Goal: Task Accomplishment & Management: Use online tool/utility

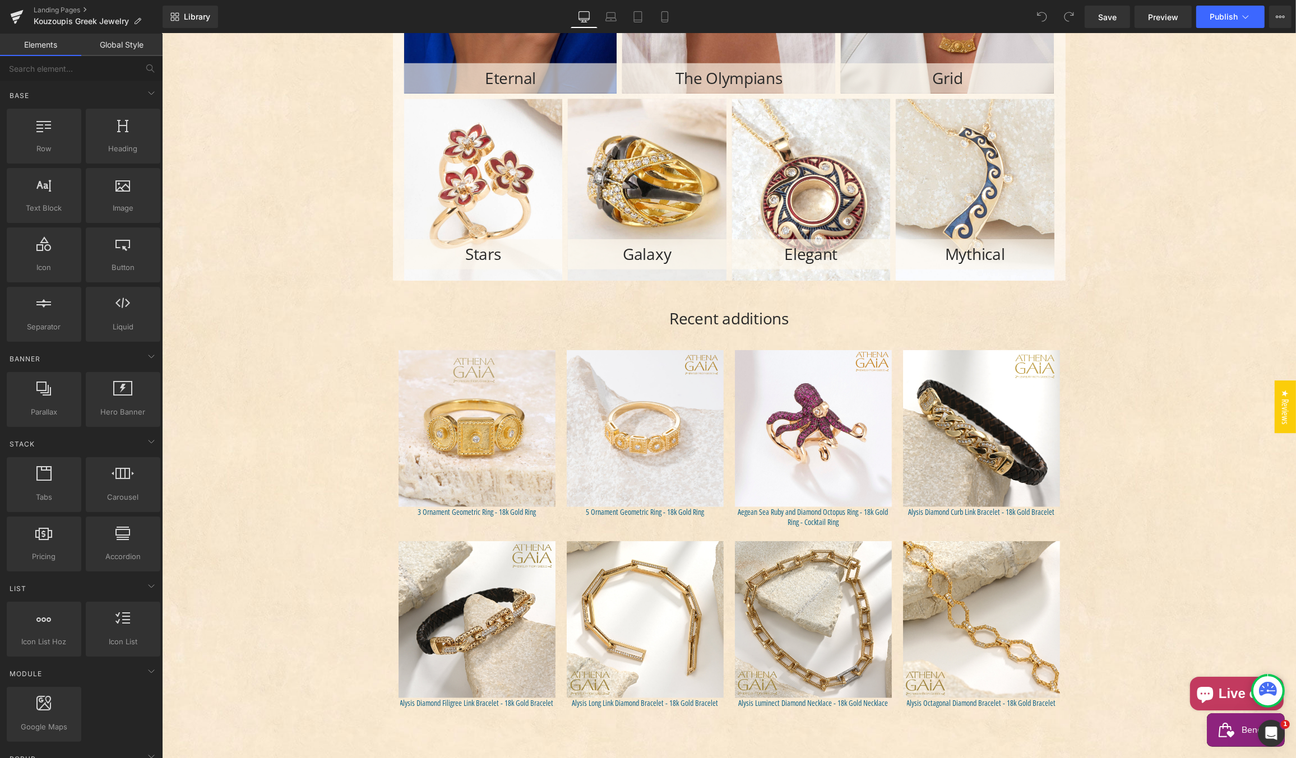
scroll to position [1310, 0]
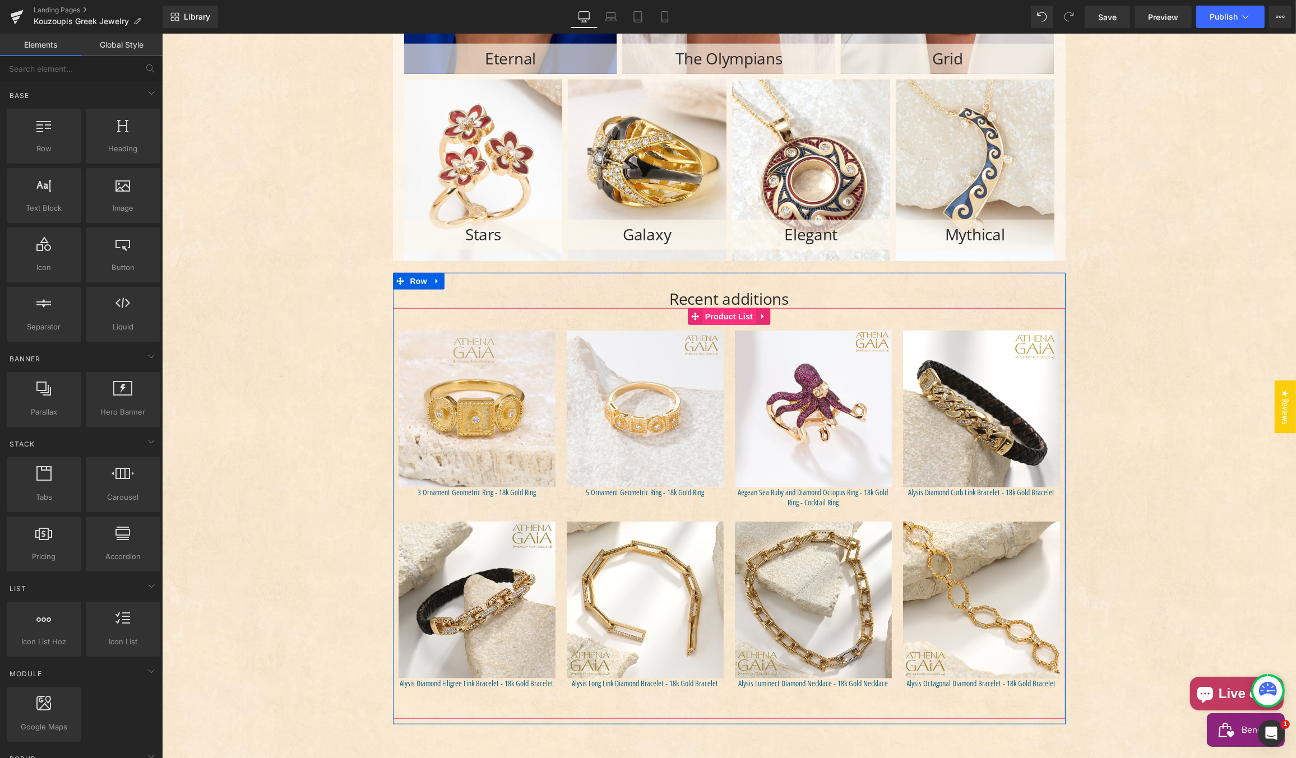
click at [721, 314] on span "Product List" at bounding box center [728, 316] width 53 height 17
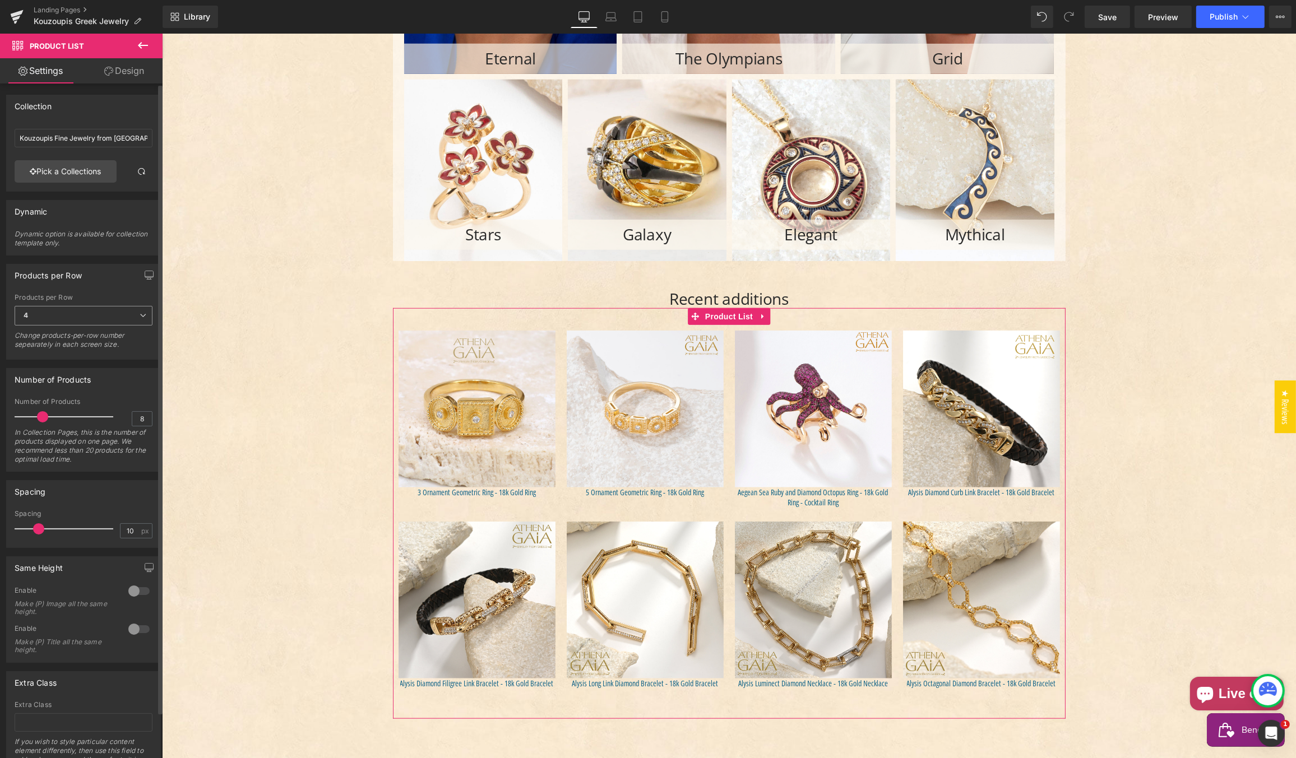
click at [53, 308] on span "4" at bounding box center [84, 316] width 138 height 20
click at [51, 402] on li "6" at bounding box center [81, 402] width 133 height 17
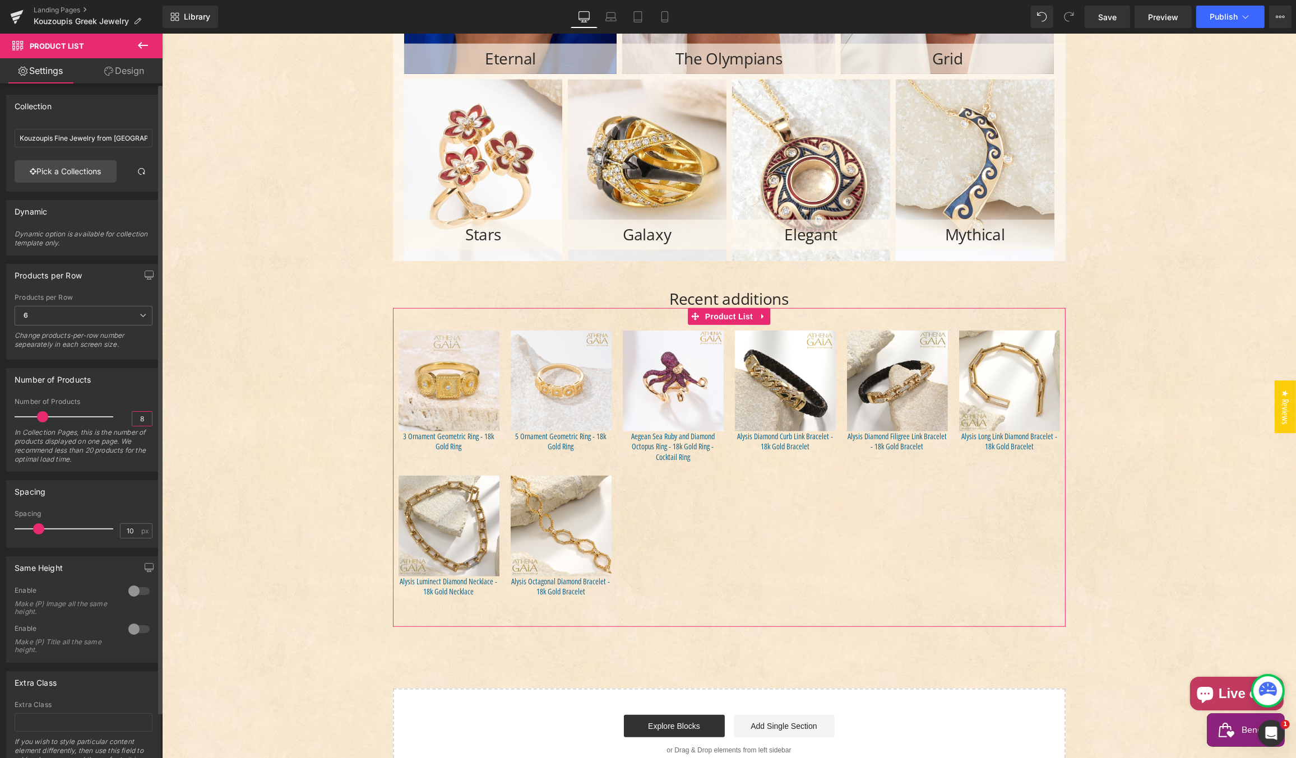
click at [143, 415] on input "8" at bounding box center [142, 419] width 20 height 14
type input "6"
click at [135, 398] on div "Number of Products" at bounding box center [84, 402] width 138 height 8
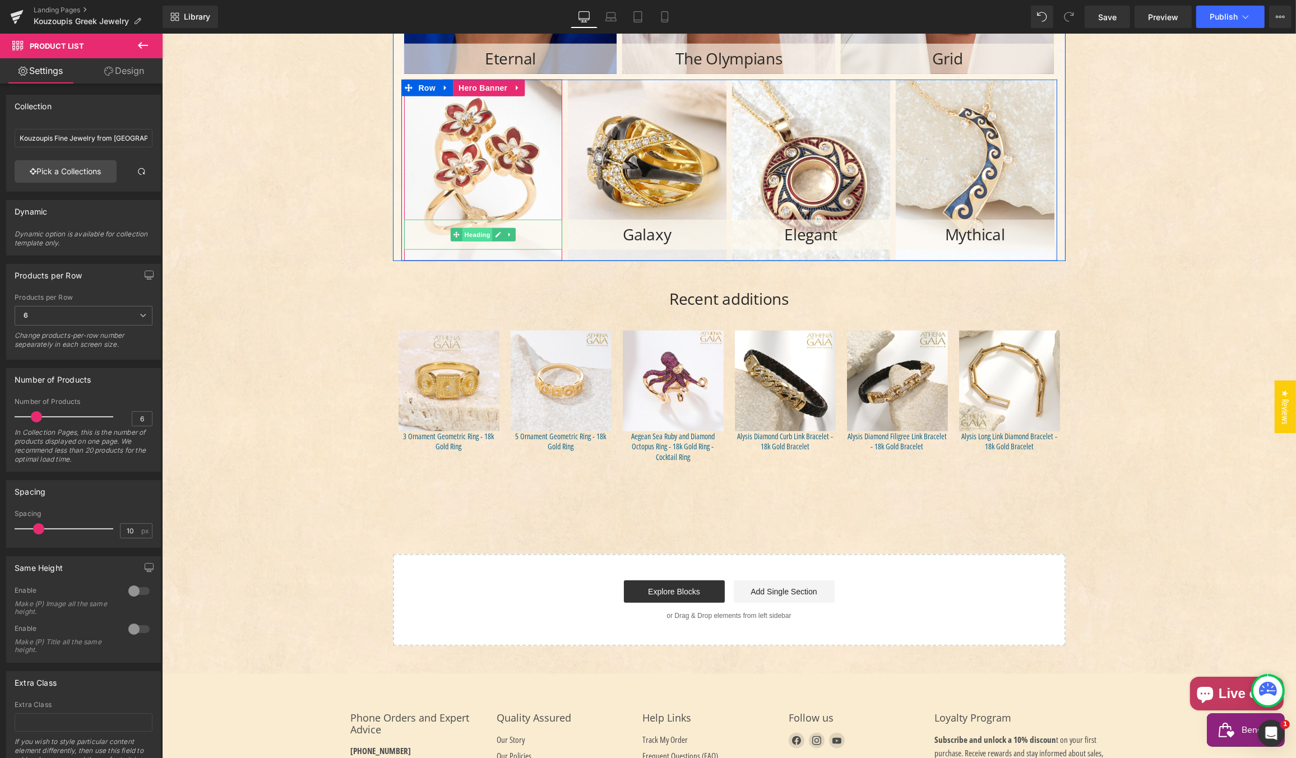
click at [470, 231] on span "Heading" at bounding box center [476, 234] width 30 height 13
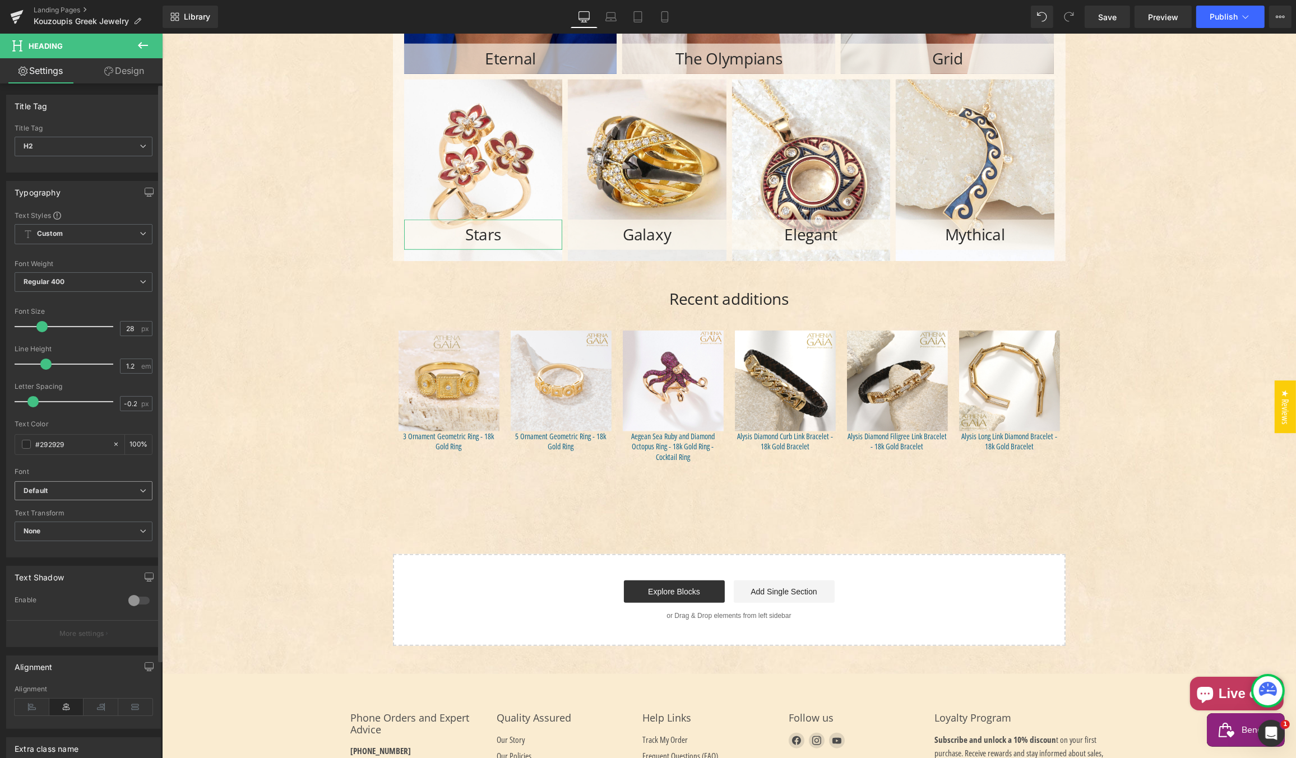
click at [59, 488] on b "Default" at bounding box center [82, 491] width 116 height 10
click at [59, 578] on p "Open Font Manager" at bounding box center [81, 582] width 63 height 10
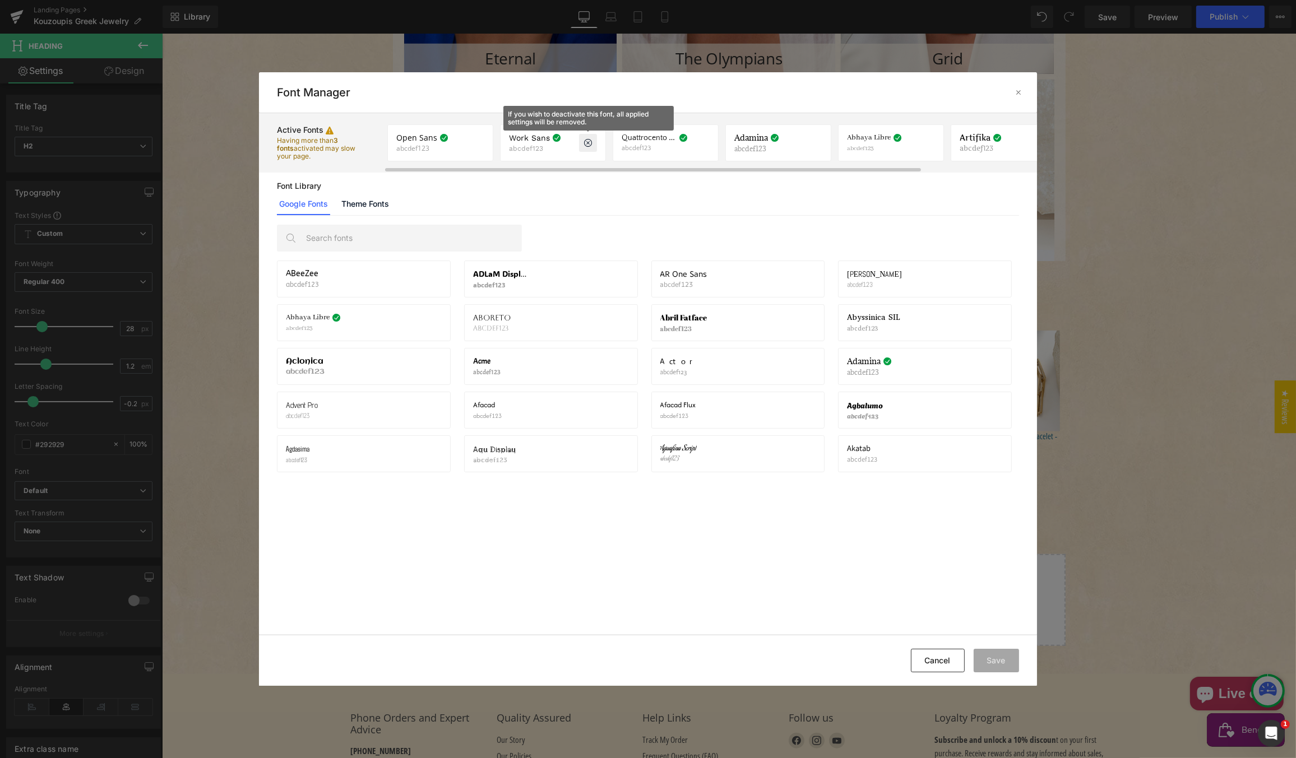
click at [586, 140] on icon at bounding box center [587, 142] width 9 height 9
click at [581, 141] on p at bounding box center [588, 143] width 18 height 18
click at [583, 142] on p at bounding box center [588, 143] width 18 height 18
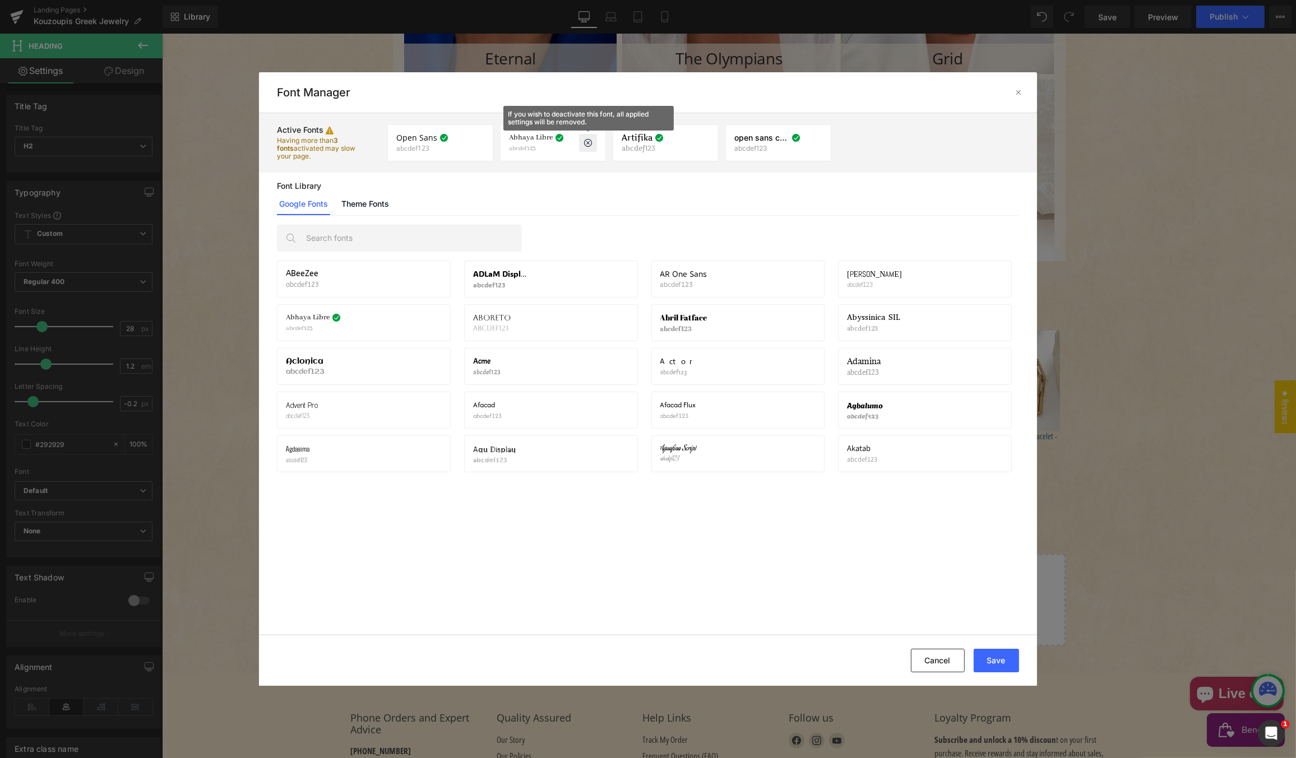
click at [584, 142] on icon at bounding box center [587, 142] width 9 height 9
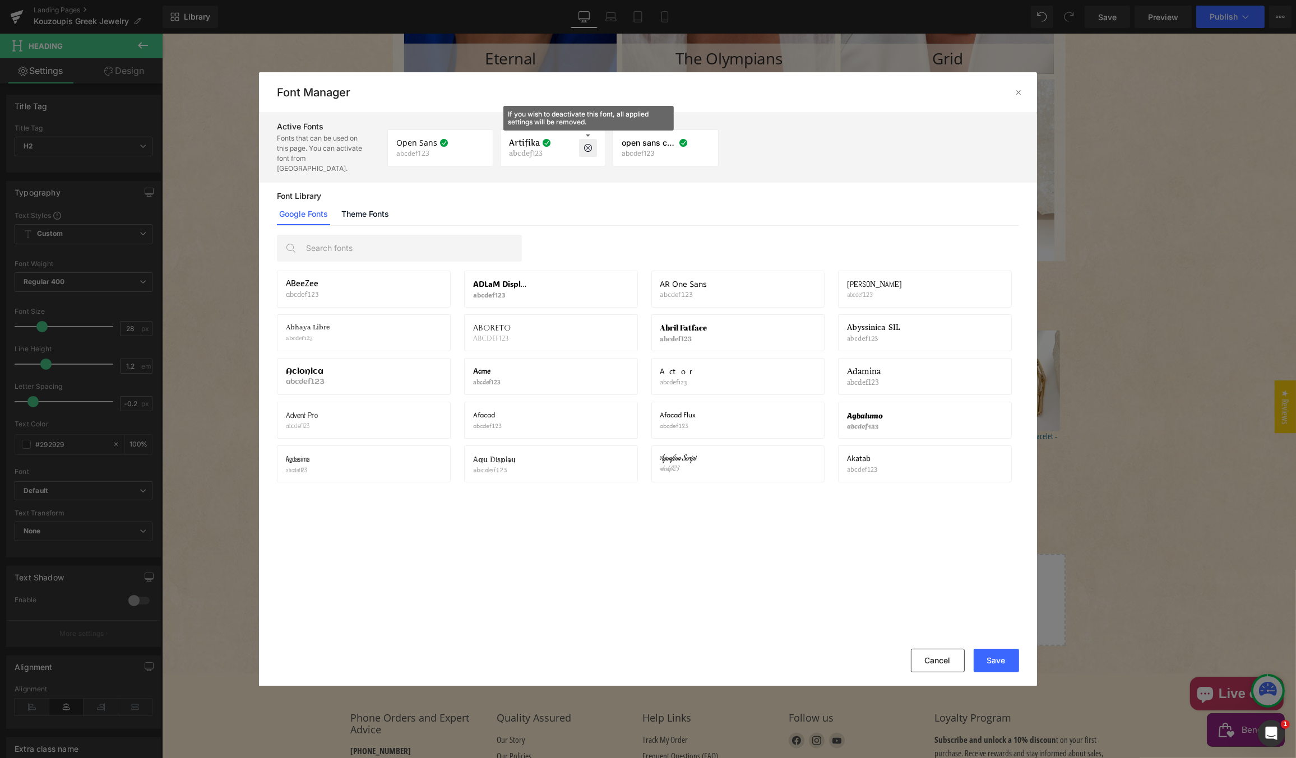
click at [585, 143] on icon at bounding box center [587, 147] width 9 height 9
click at [994, 659] on button "Save" at bounding box center [995, 661] width 45 height 24
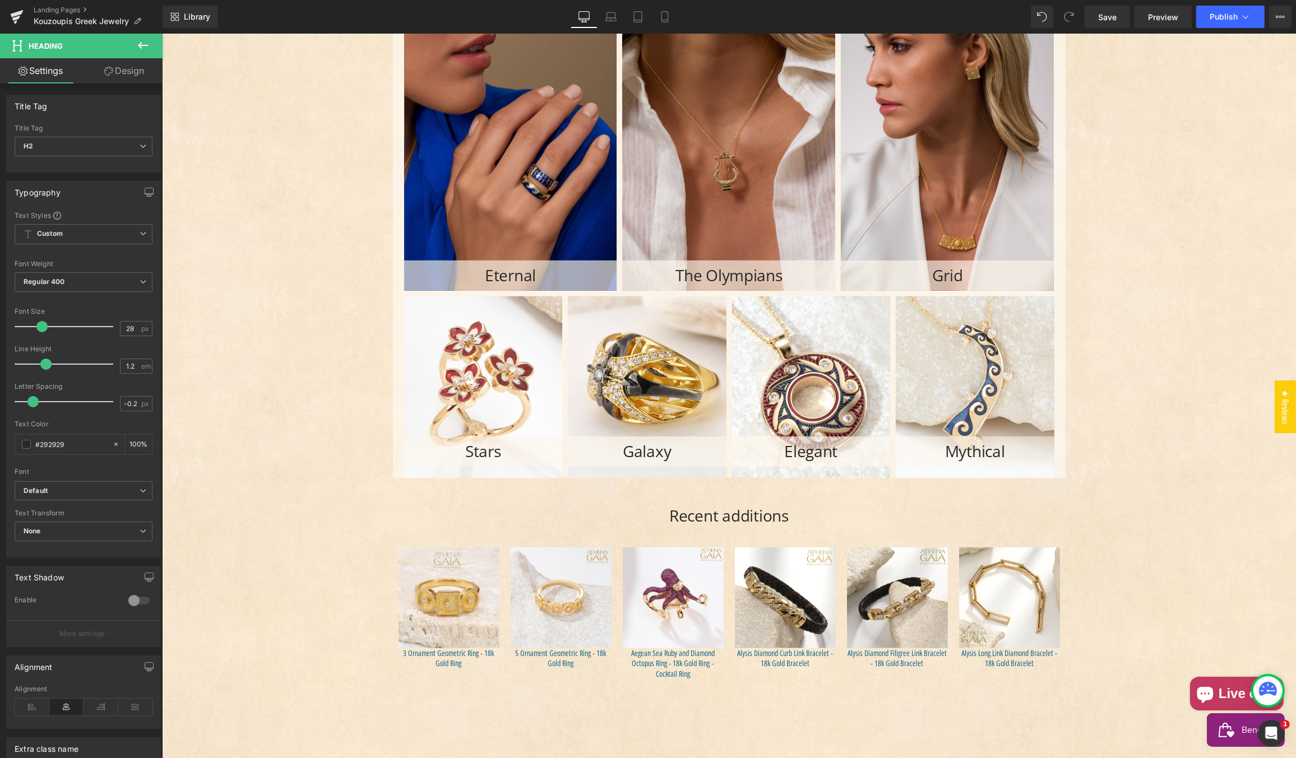
scroll to position [1089, 0]
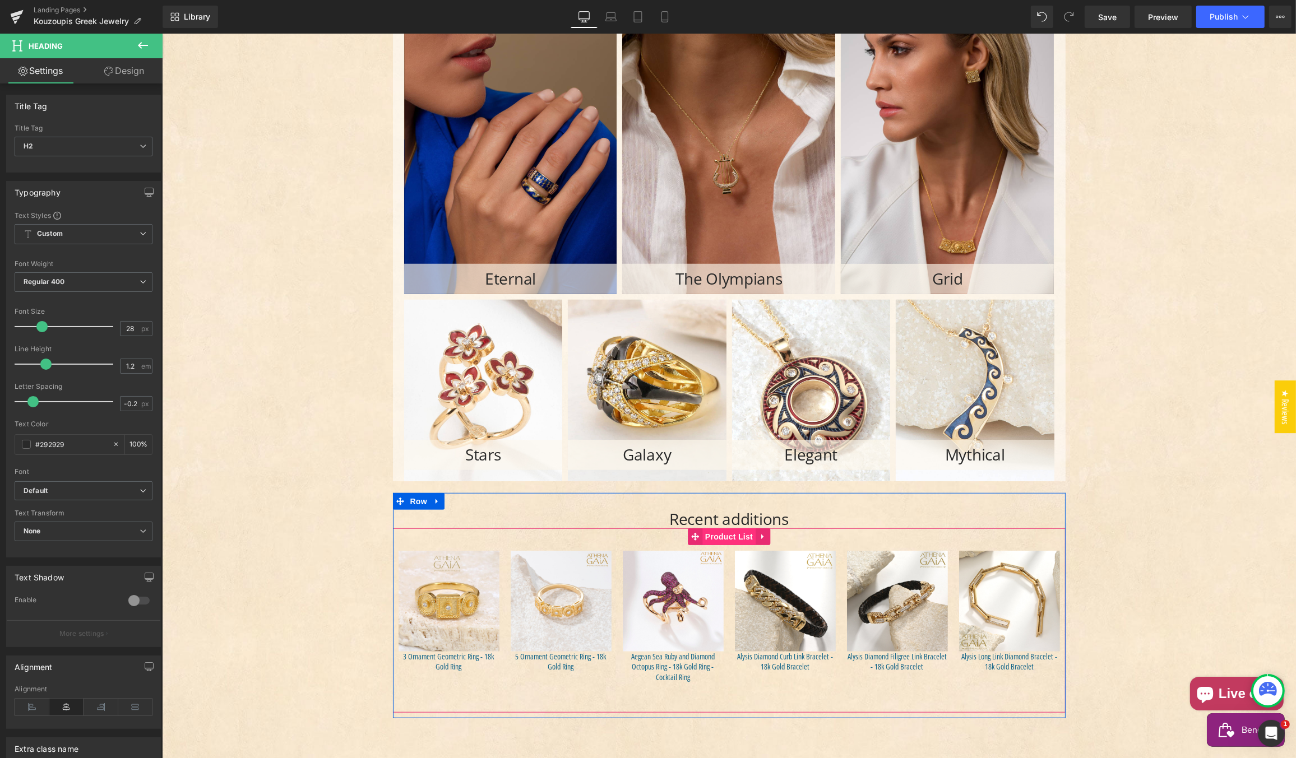
click at [718, 537] on span "Product List" at bounding box center [728, 536] width 53 height 17
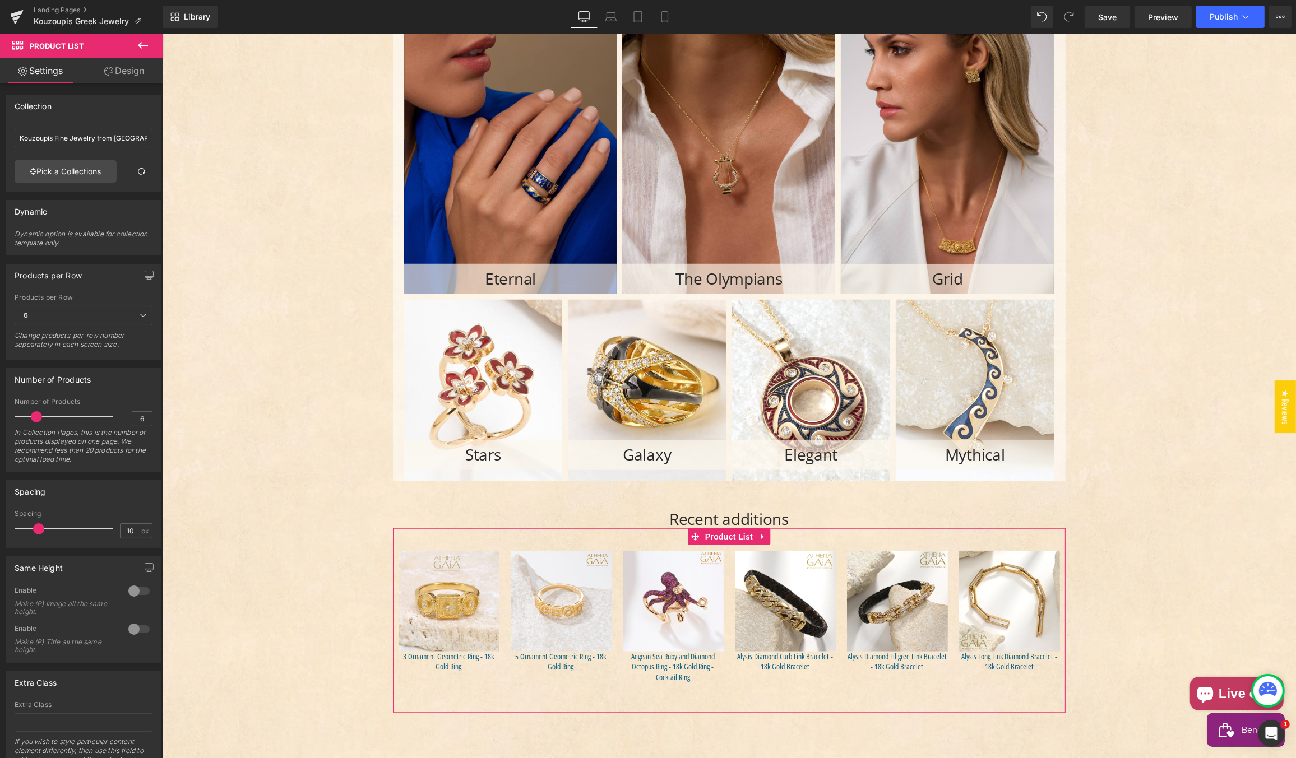
click at [121, 71] on link "Design" at bounding box center [123, 70] width 81 height 25
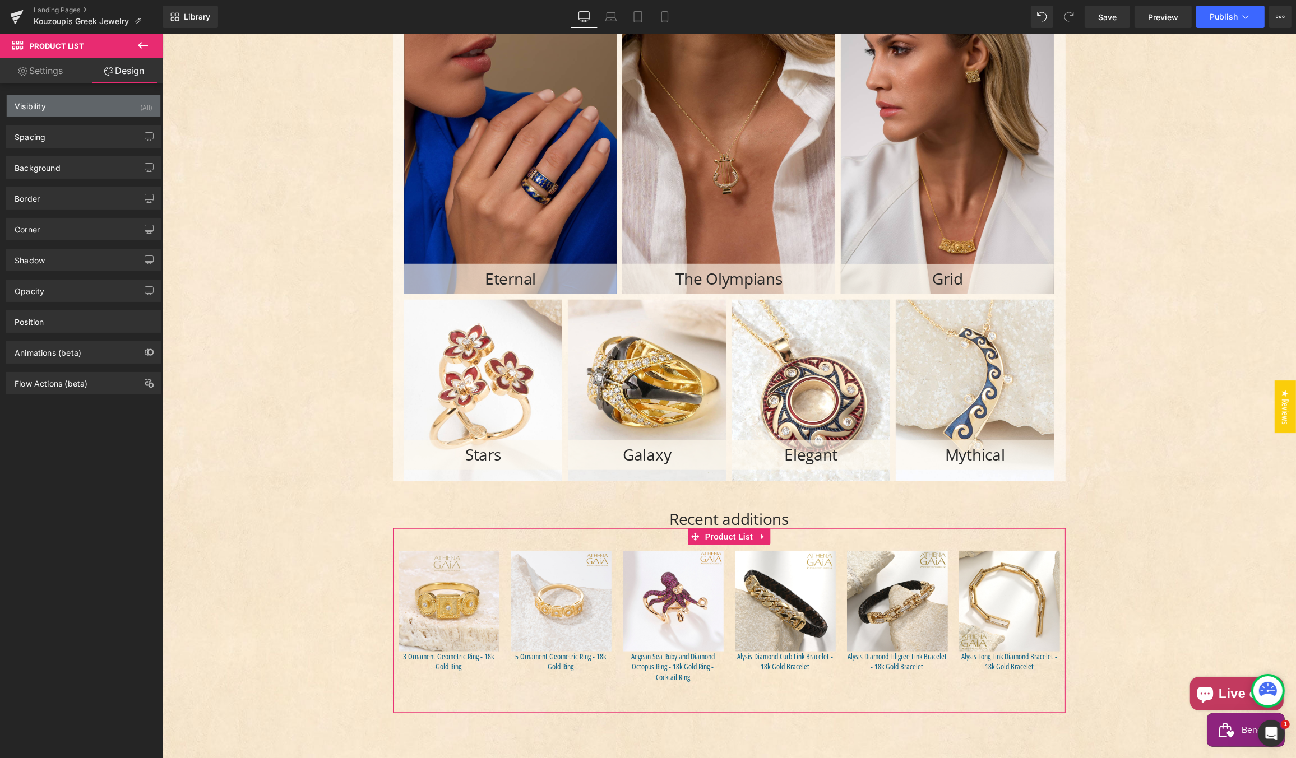
click at [61, 106] on div "Visibility (All)" at bounding box center [84, 105] width 154 height 21
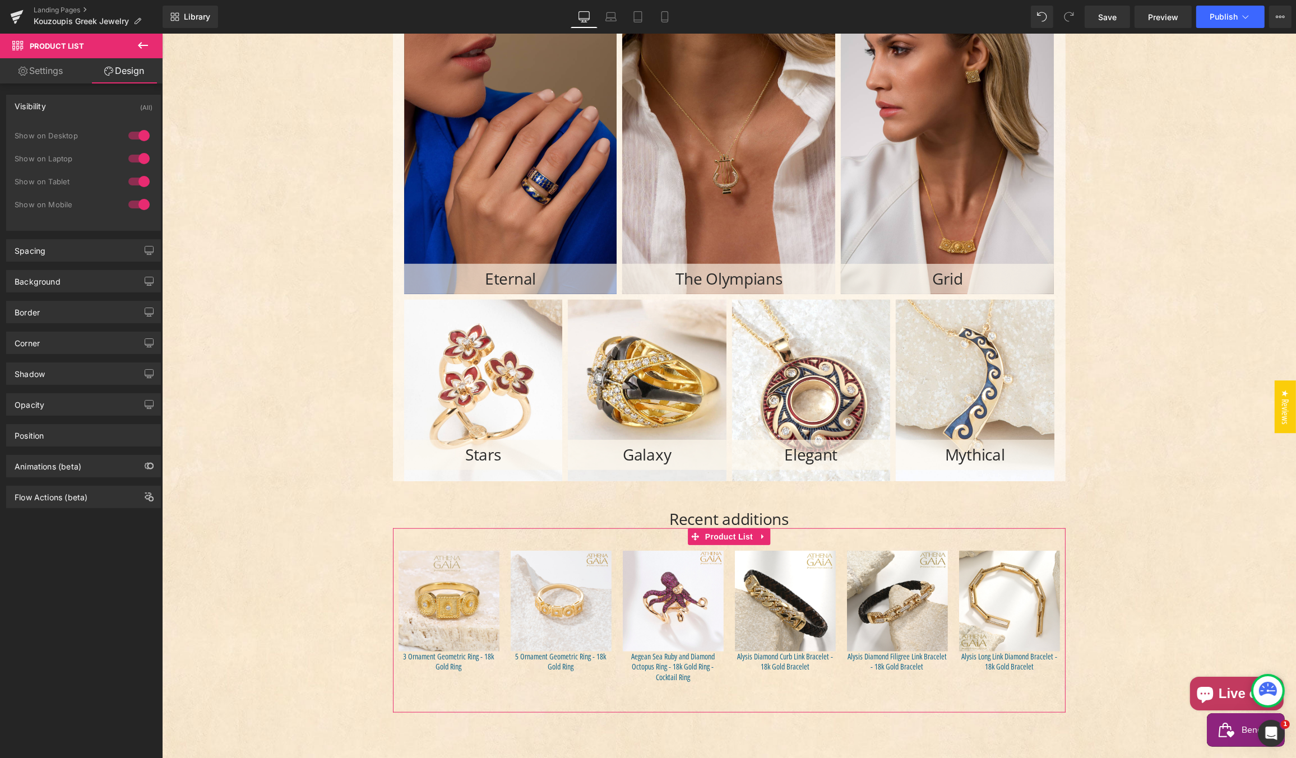
click at [53, 103] on div "Visibility (All)" at bounding box center [84, 105] width 154 height 21
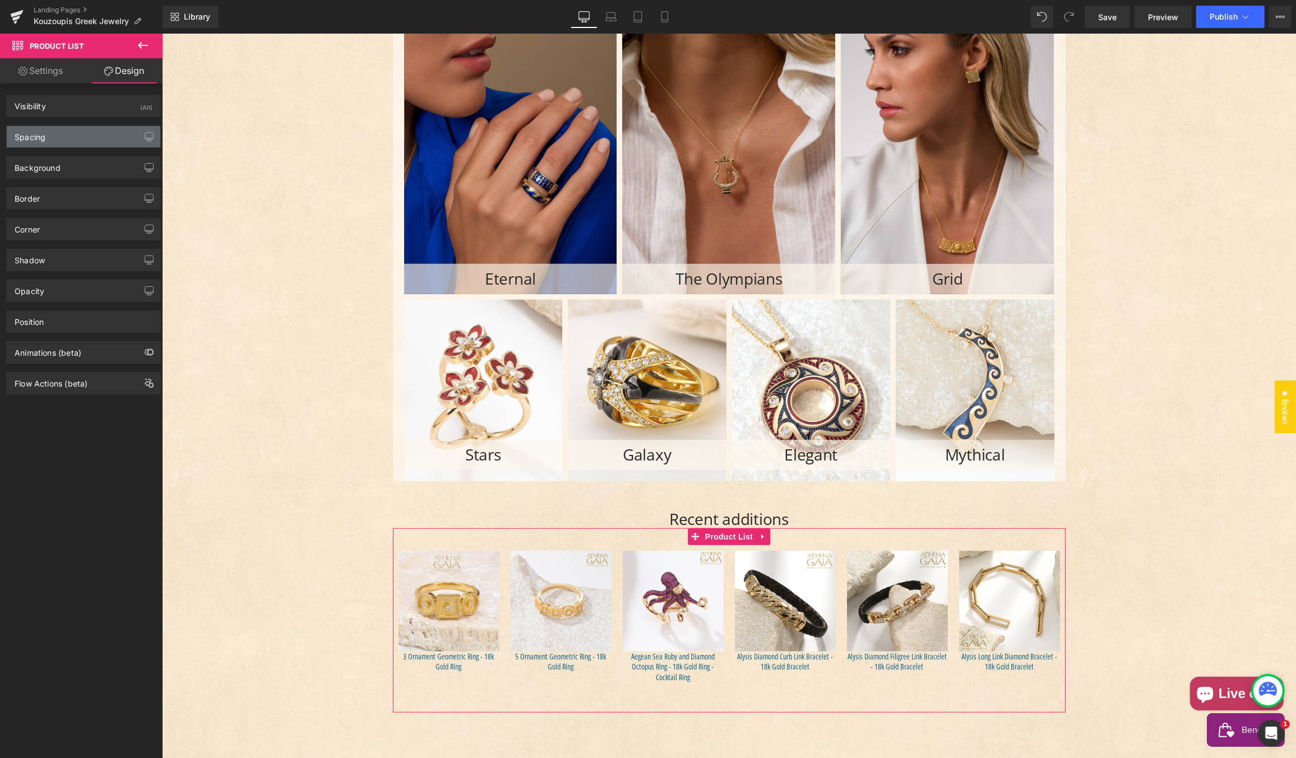
click at [51, 136] on div "Spacing" at bounding box center [84, 136] width 154 height 21
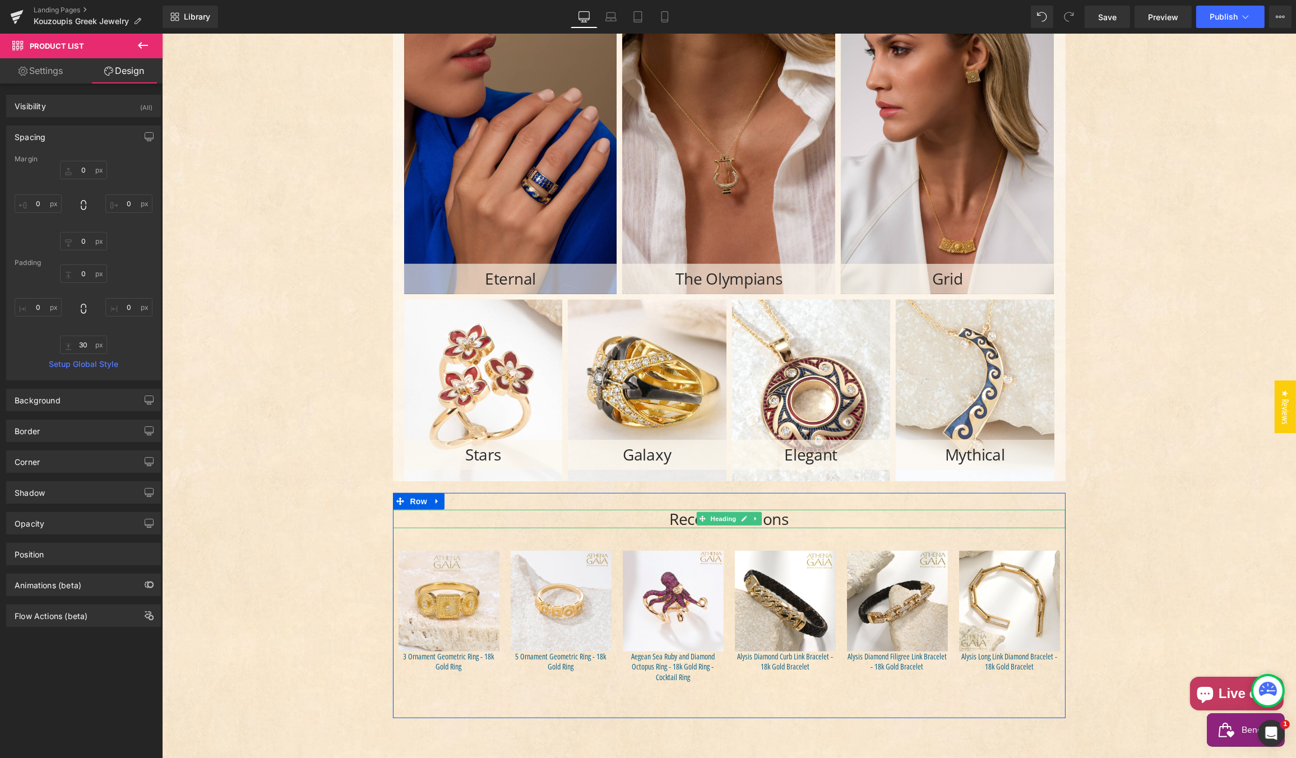
click at [658, 515] on h2 "Recent additions" at bounding box center [728, 519] width 672 height 19
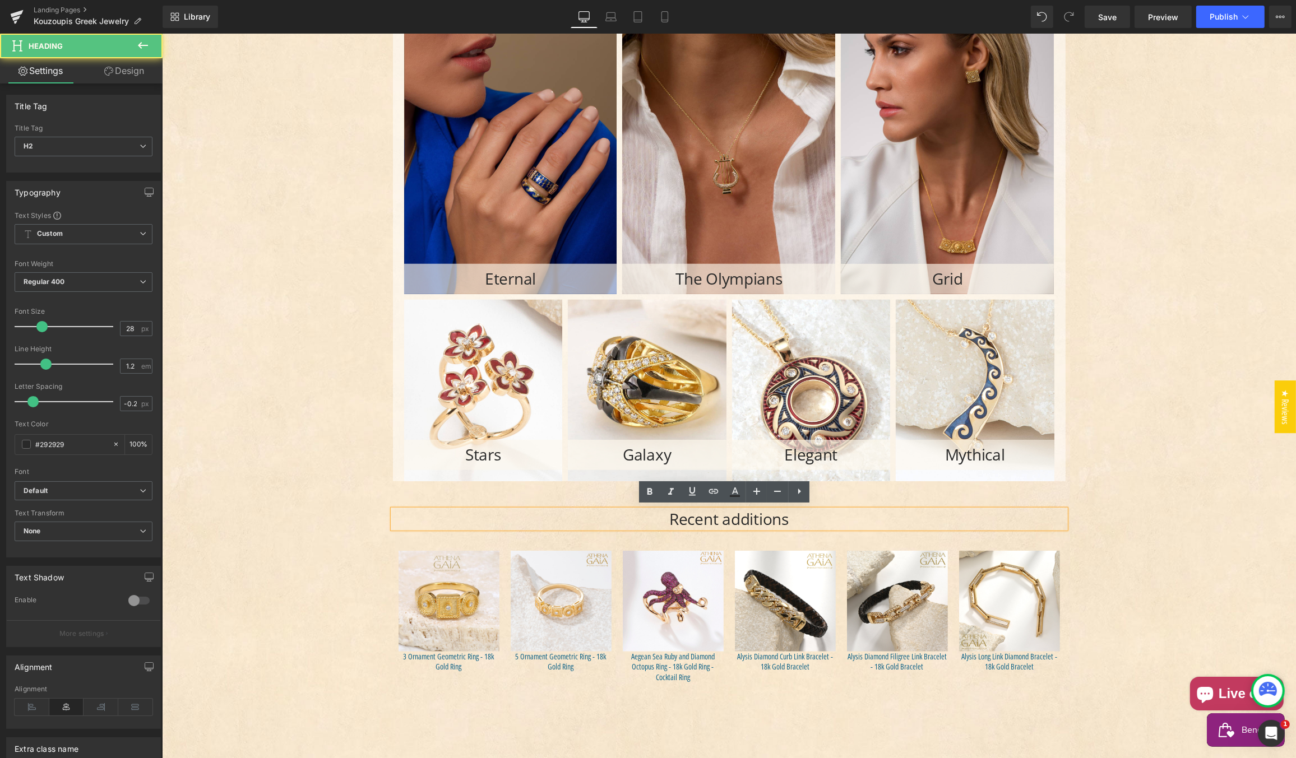
drag, startPoint x: 662, startPoint y: 517, endPoint x: 665, endPoint y: 523, distance: 7.1
click at [662, 517] on h2 "Recent additions" at bounding box center [728, 519] width 672 height 19
click at [120, 71] on link "Design" at bounding box center [123, 70] width 81 height 25
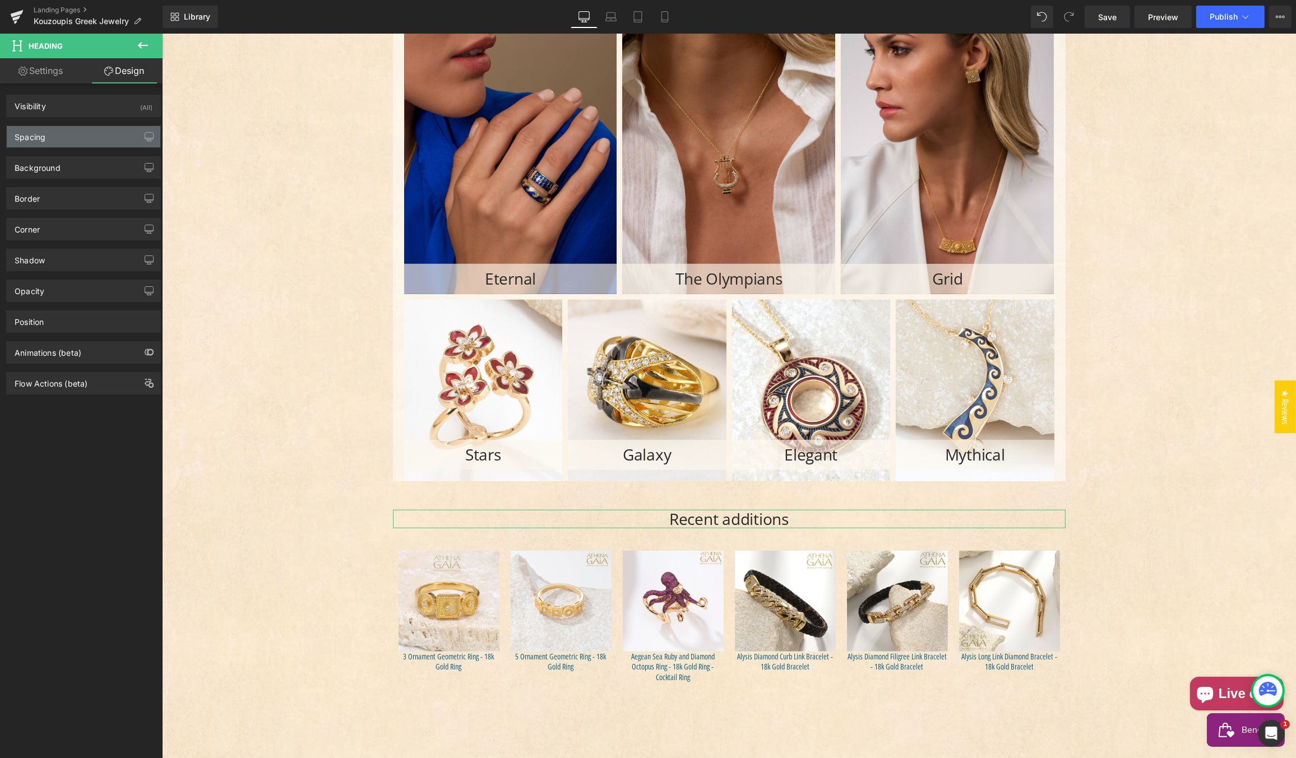
type input "0"
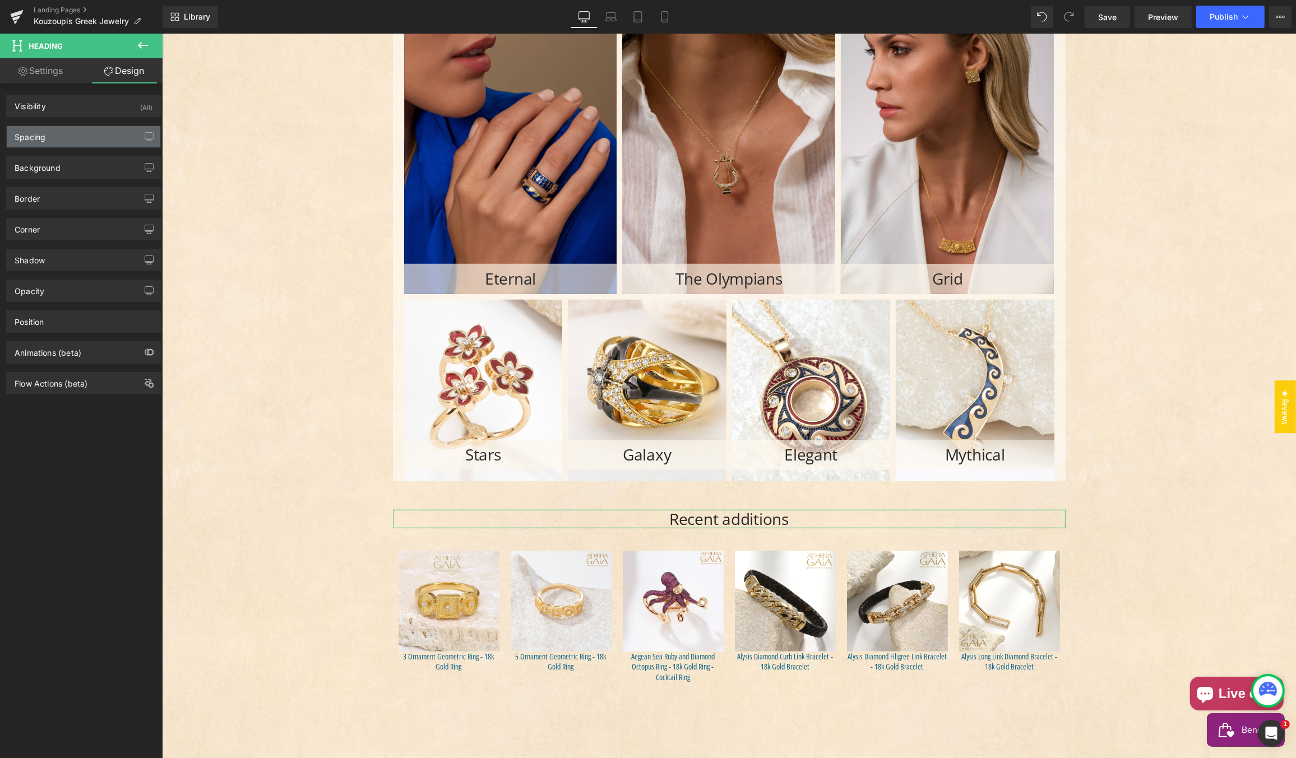
type input "0"
click at [75, 143] on div "Spacing" at bounding box center [84, 136] width 154 height 21
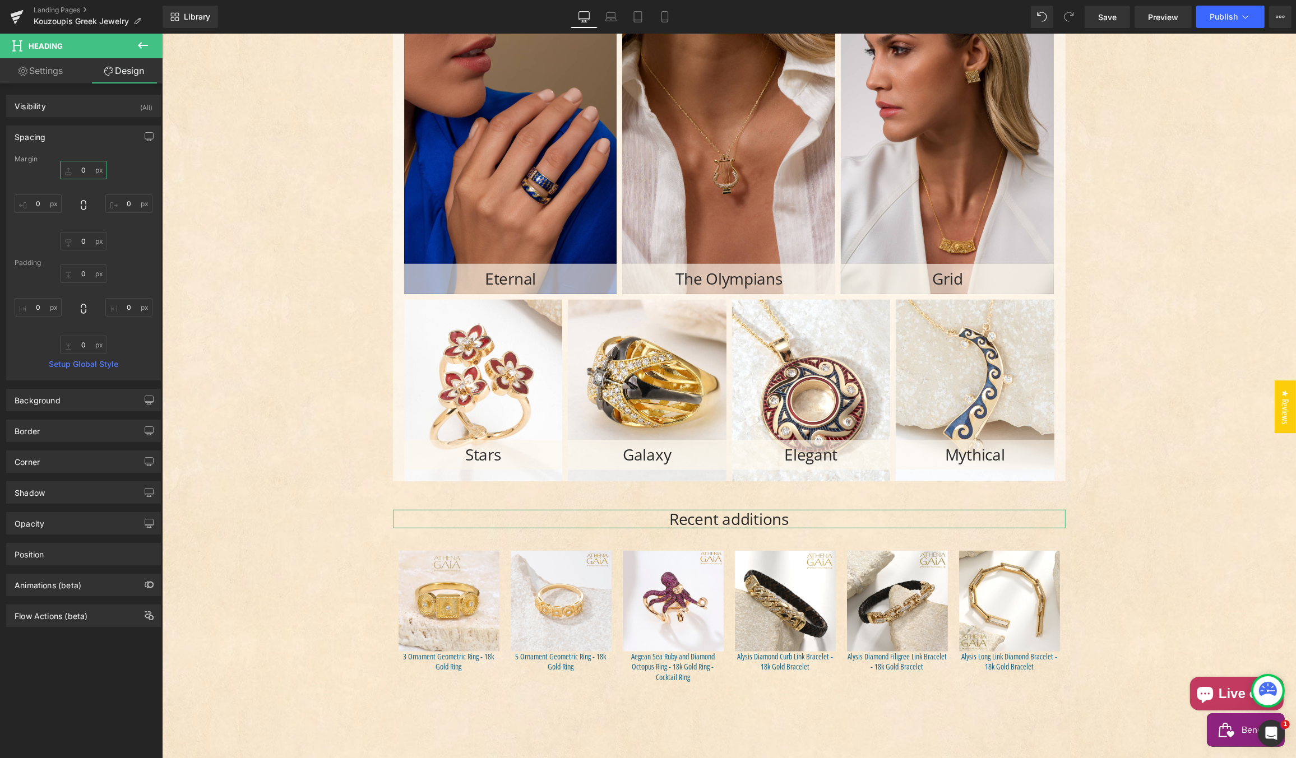
click at [78, 170] on input "0" at bounding box center [83, 170] width 47 height 18
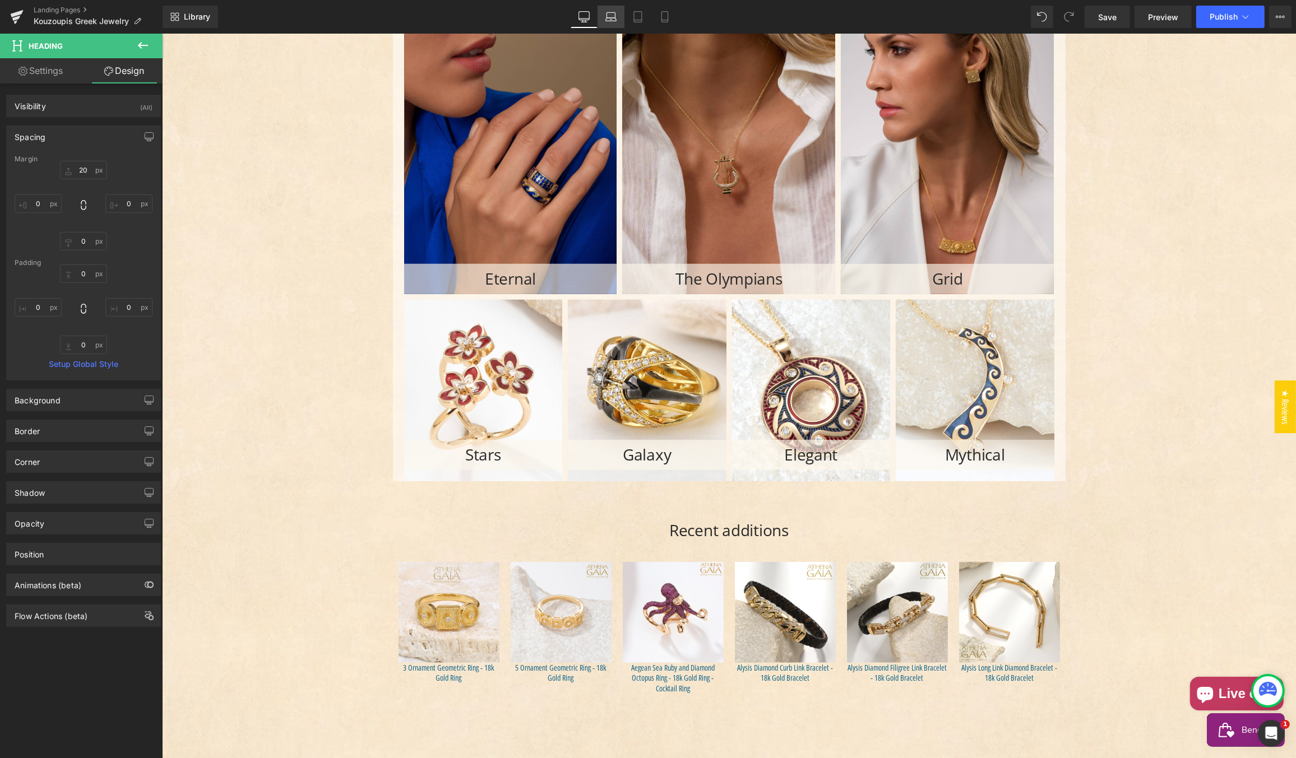
click at [606, 17] on icon at bounding box center [610, 16] width 11 height 11
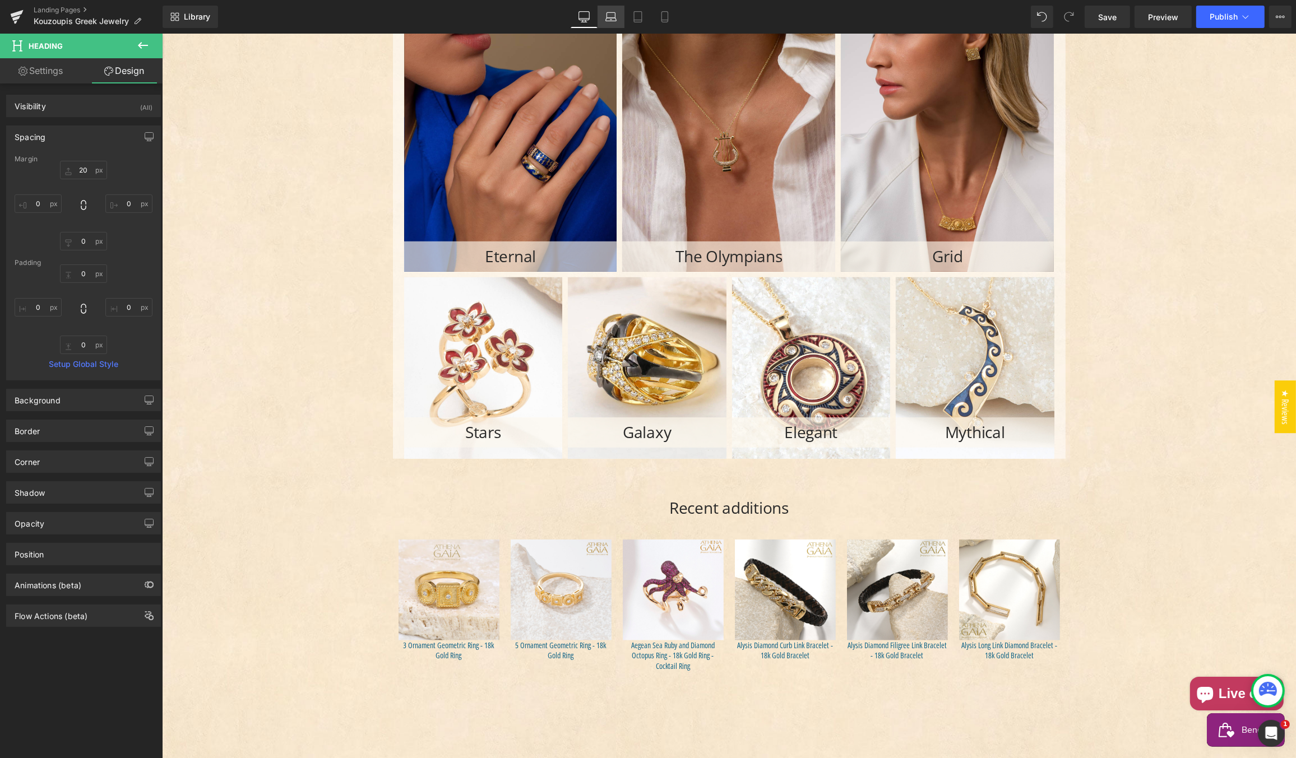
type input "20"
type input "0"
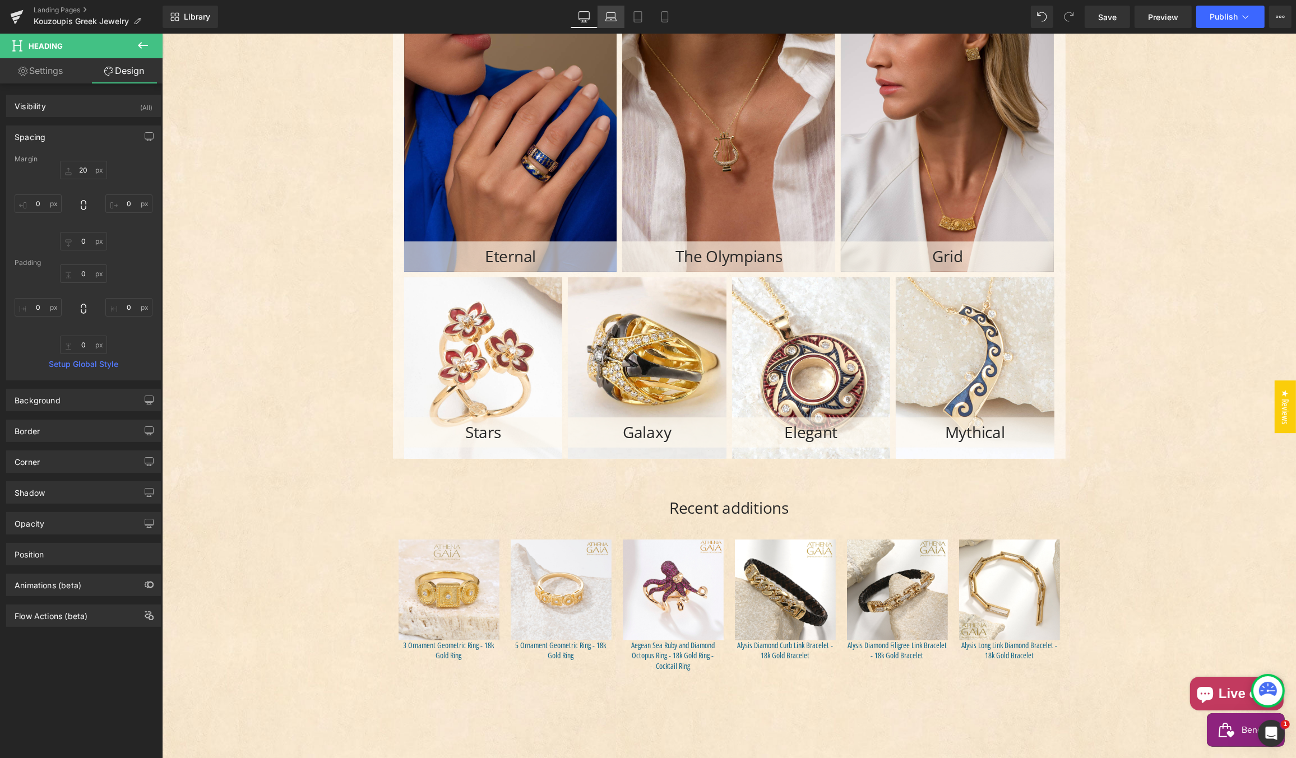
type input "0"
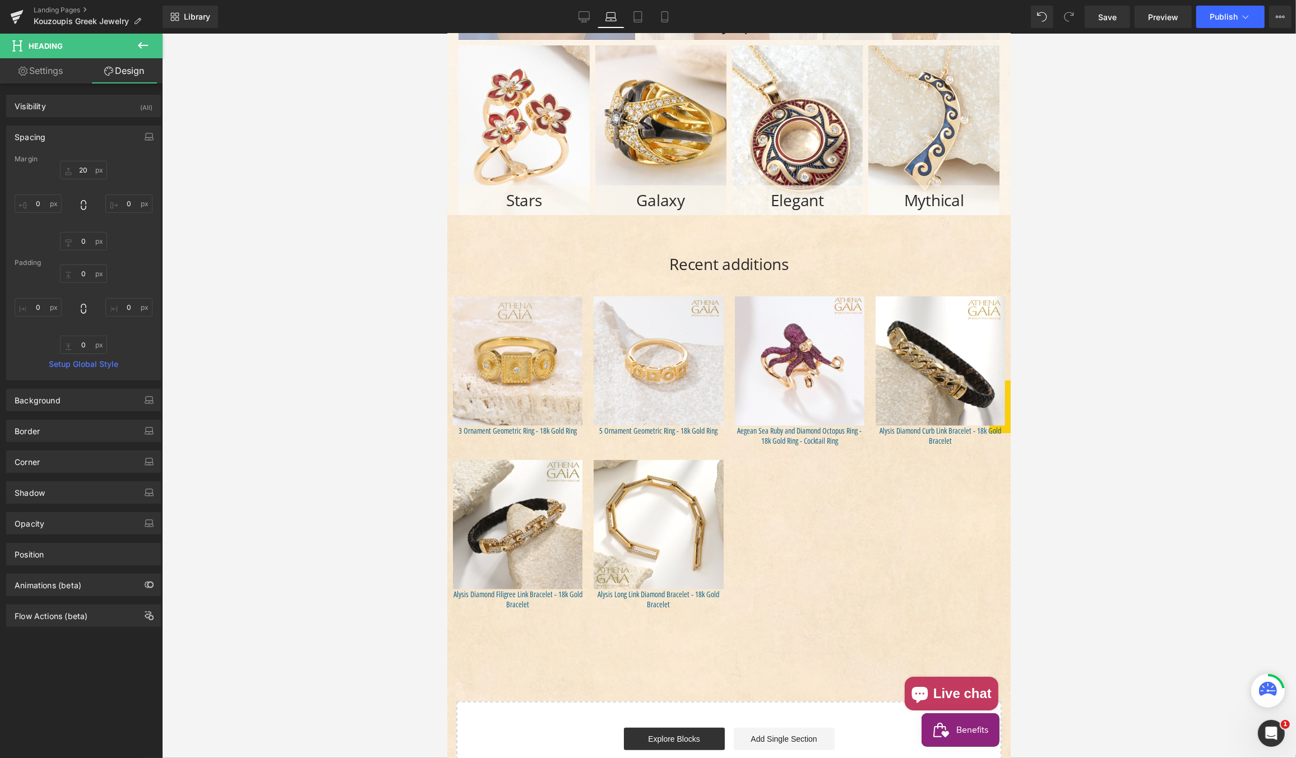
scroll to position [1234, 0]
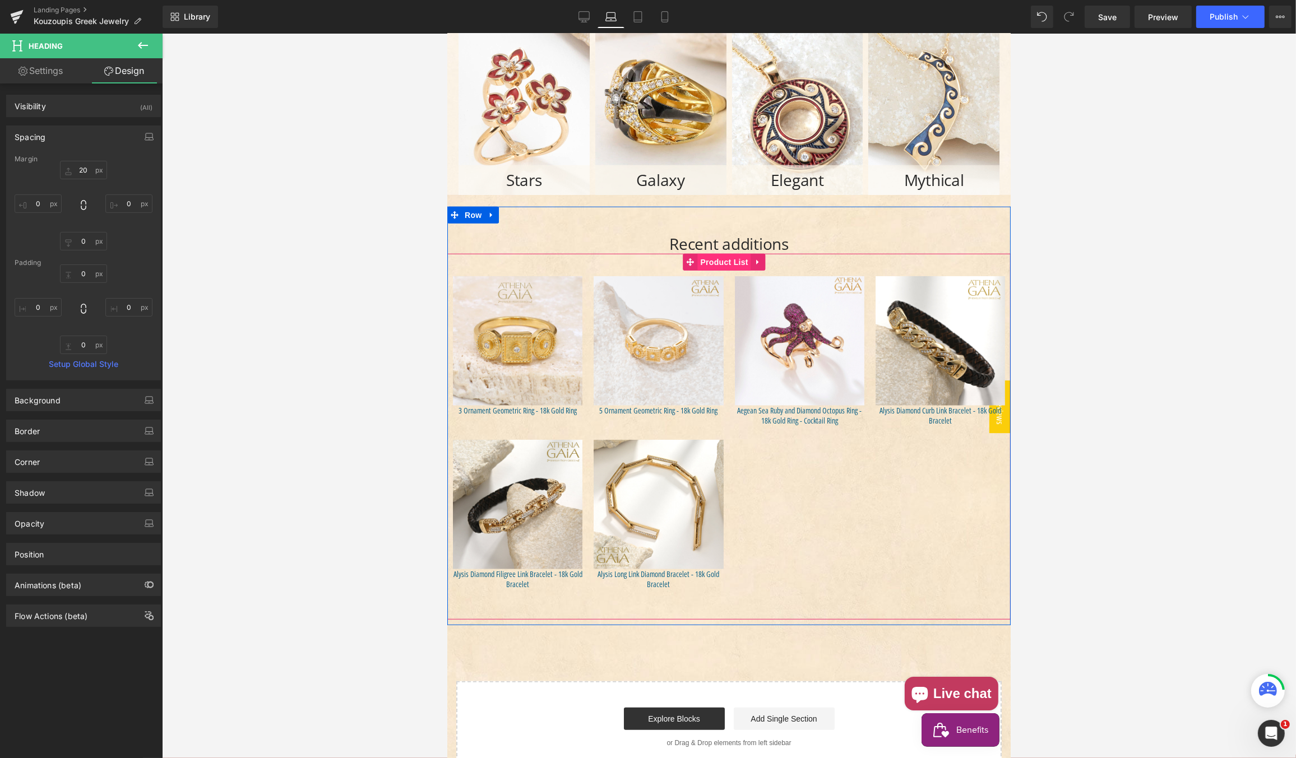
click at [716, 260] on span "Product List" at bounding box center [723, 262] width 53 height 17
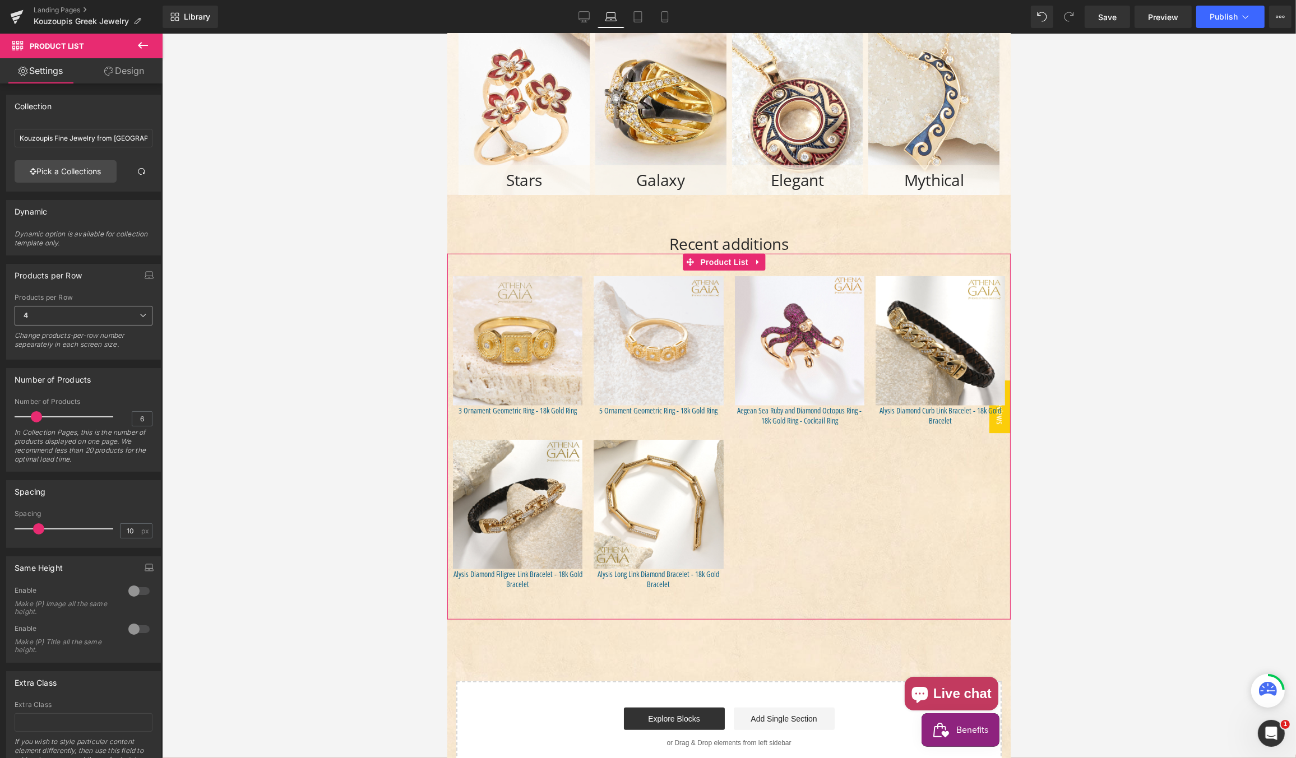
click at [38, 314] on span "4" at bounding box center [84, 316] width 138 height 20
click at [51, 396] on li "6" at bounding box center [81, 402] width 133 height 17
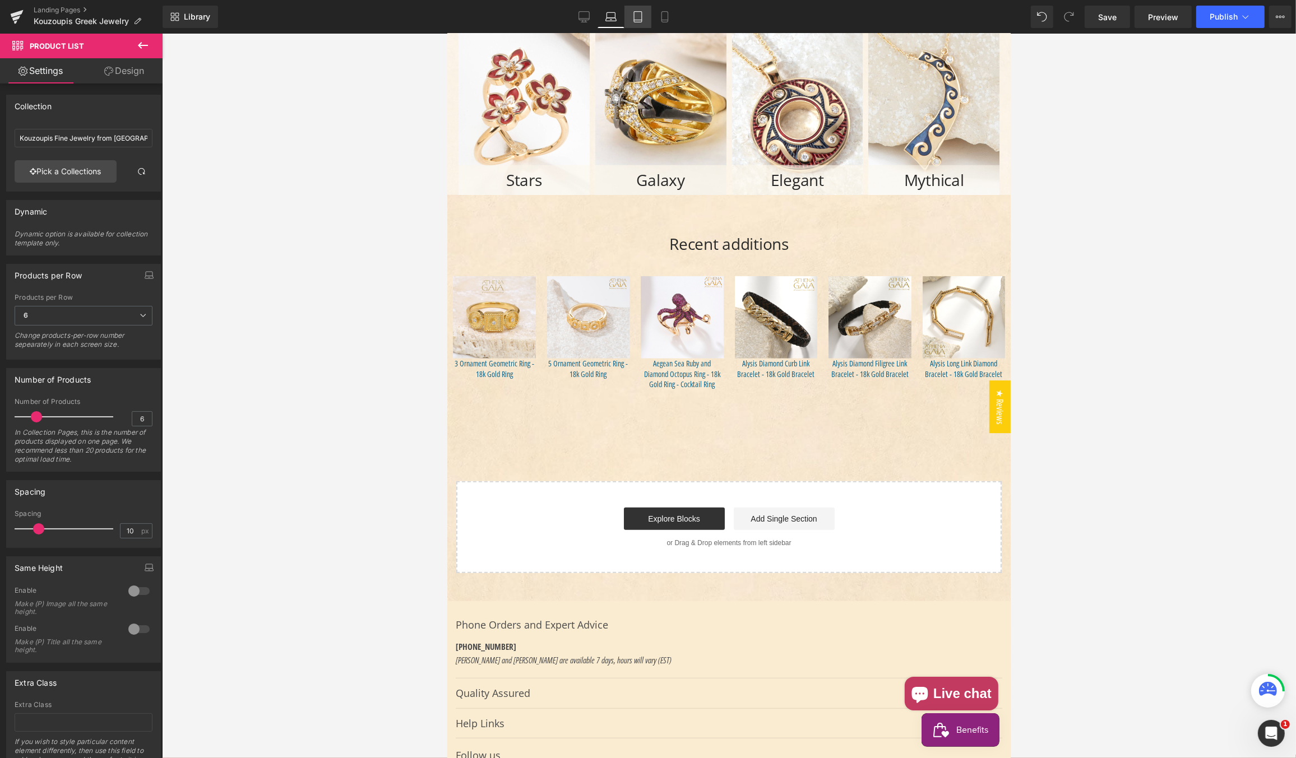
click at [642, 16] on icon at bounding box center [638, 17] width 8 height 11
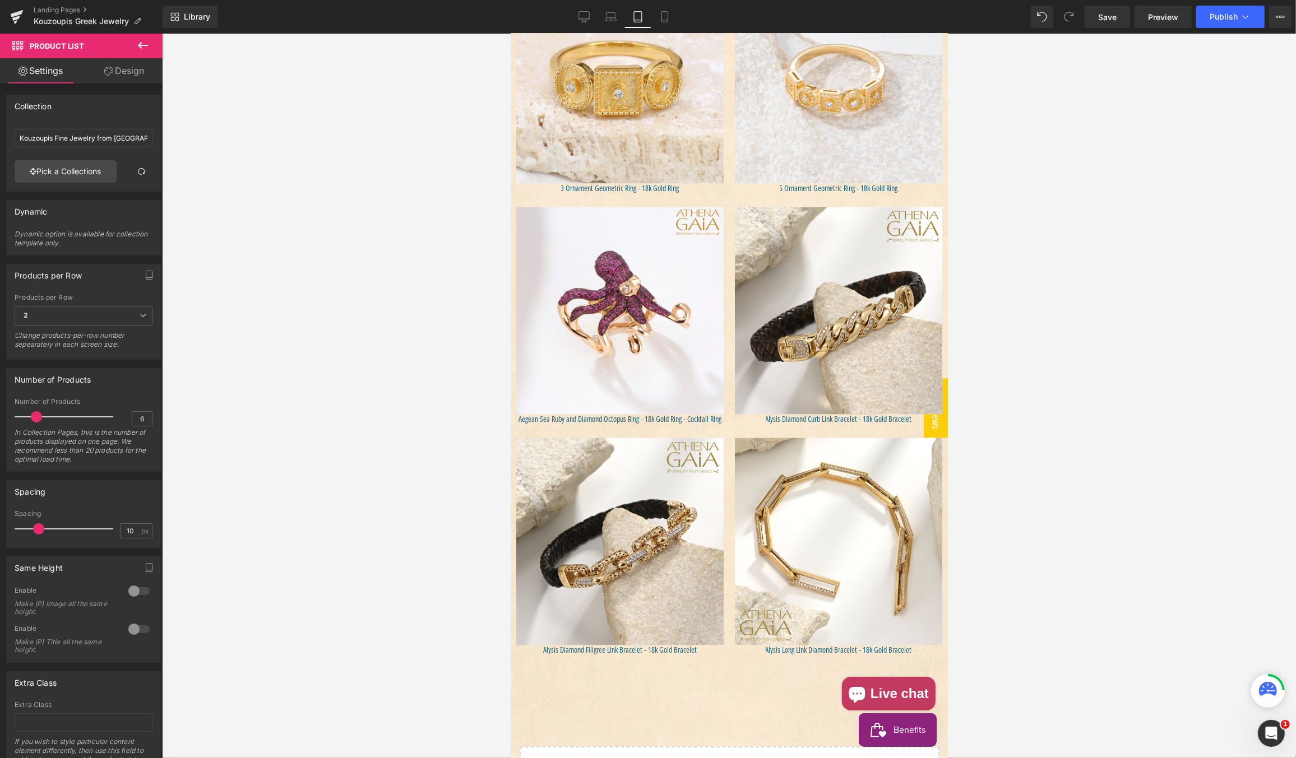
scroll to position [3202, 0]
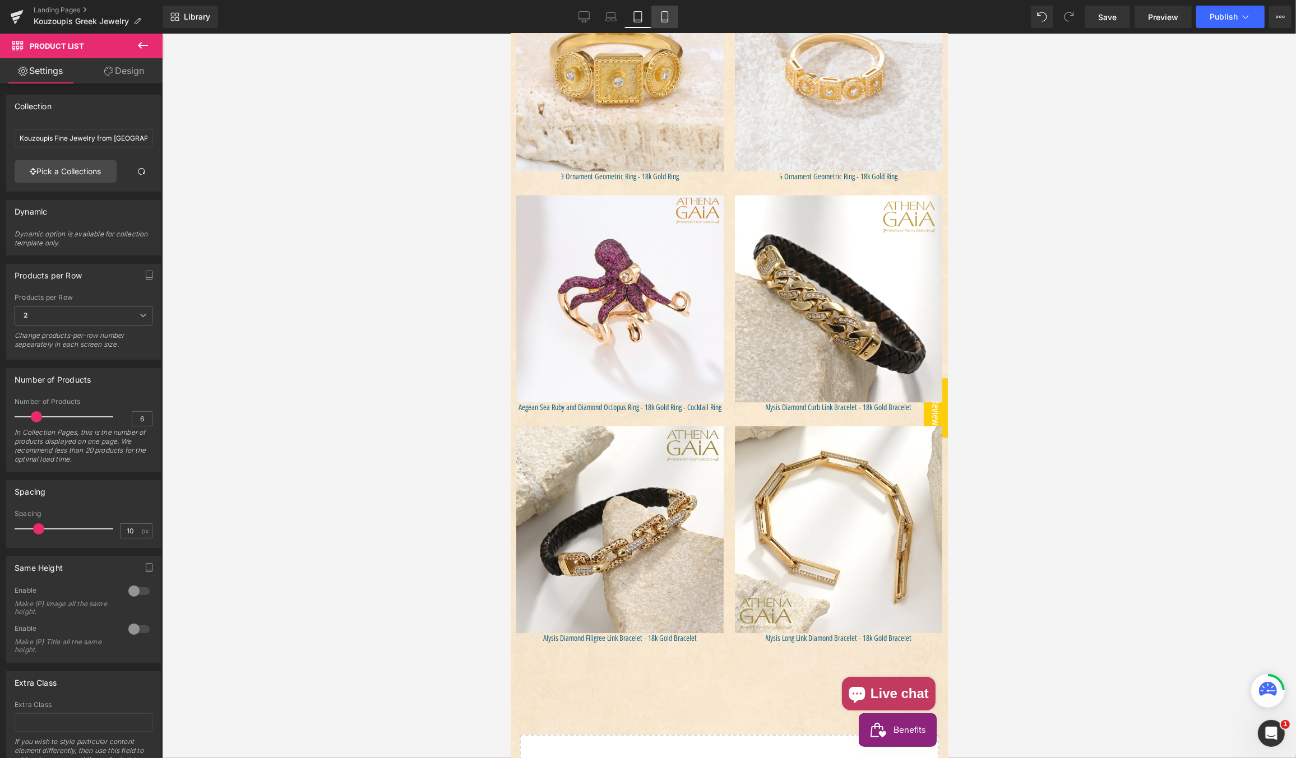
click at [667, 16] on icon at bounding box center [664, 16] width 11 height 11
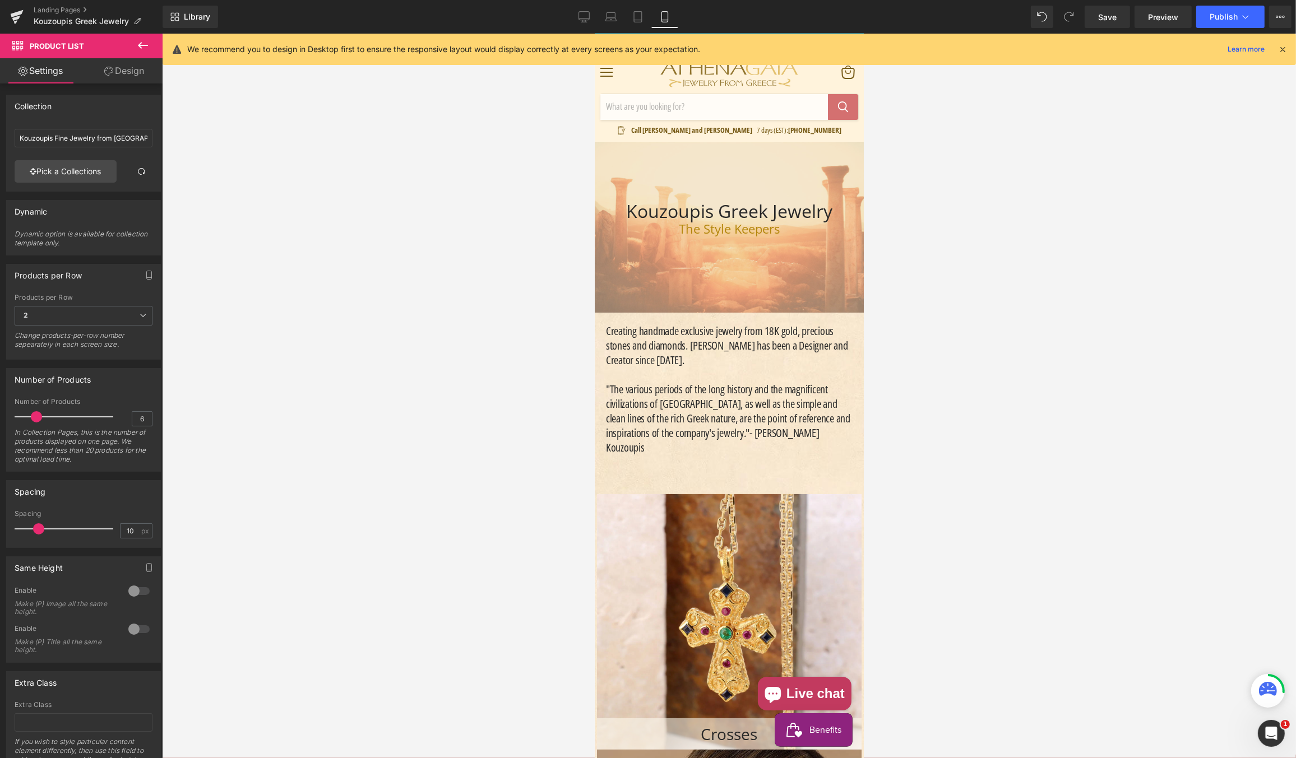
scroll to position [0, 0]
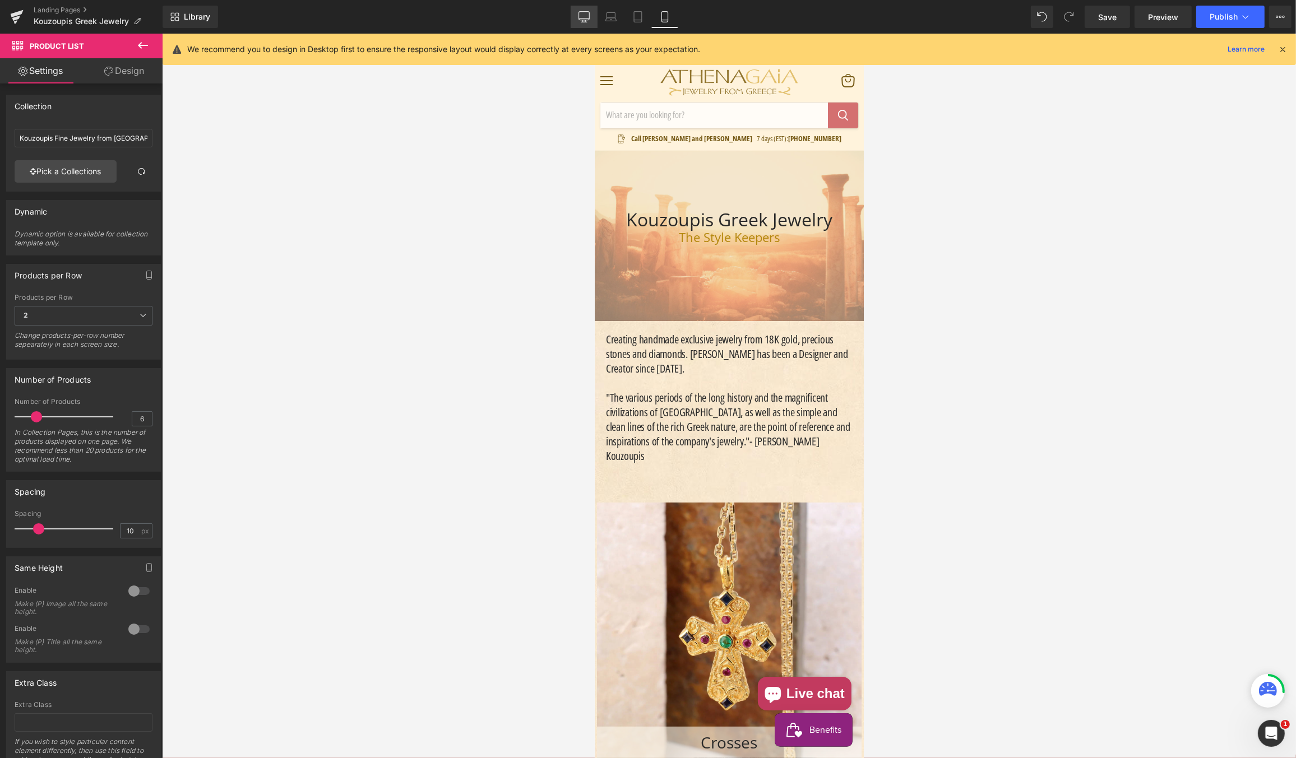
click at [582, 16] on icon at bounding box center [583, 16] width 11 height 11
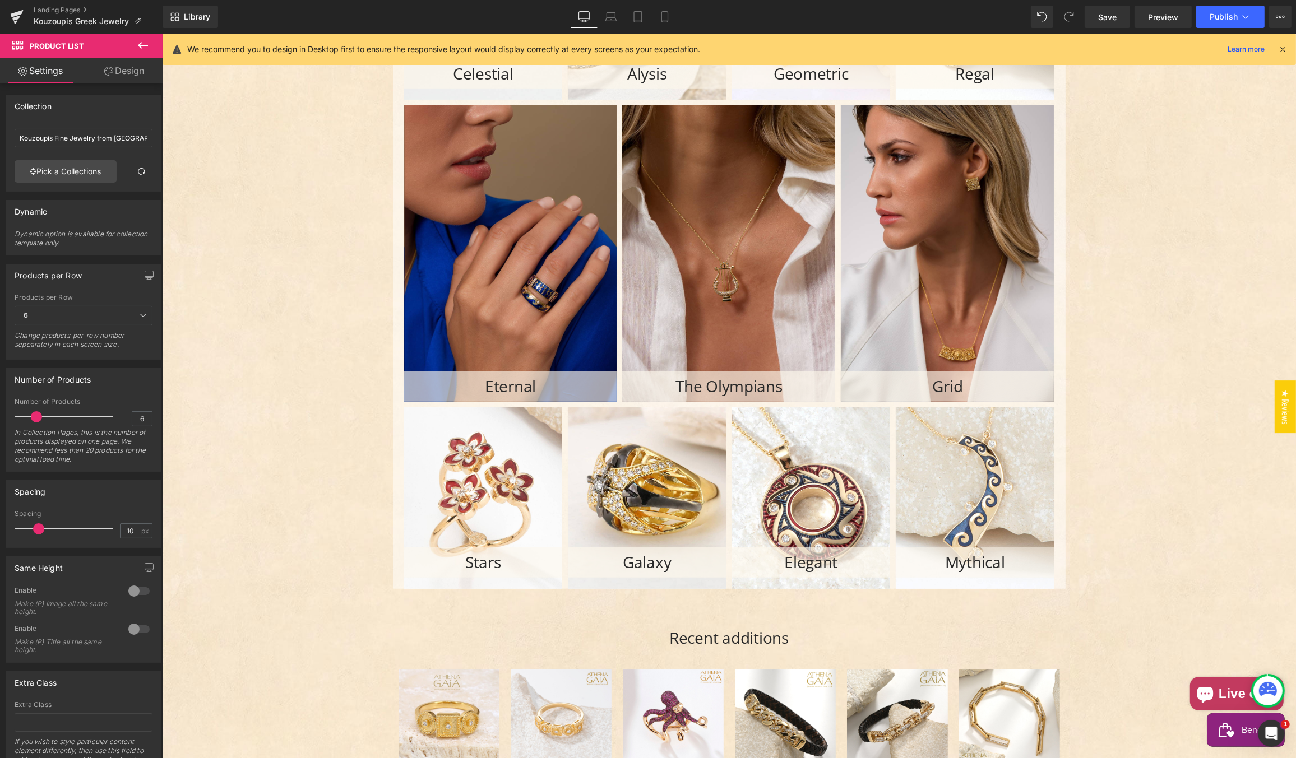
scroll to position [979, 0]
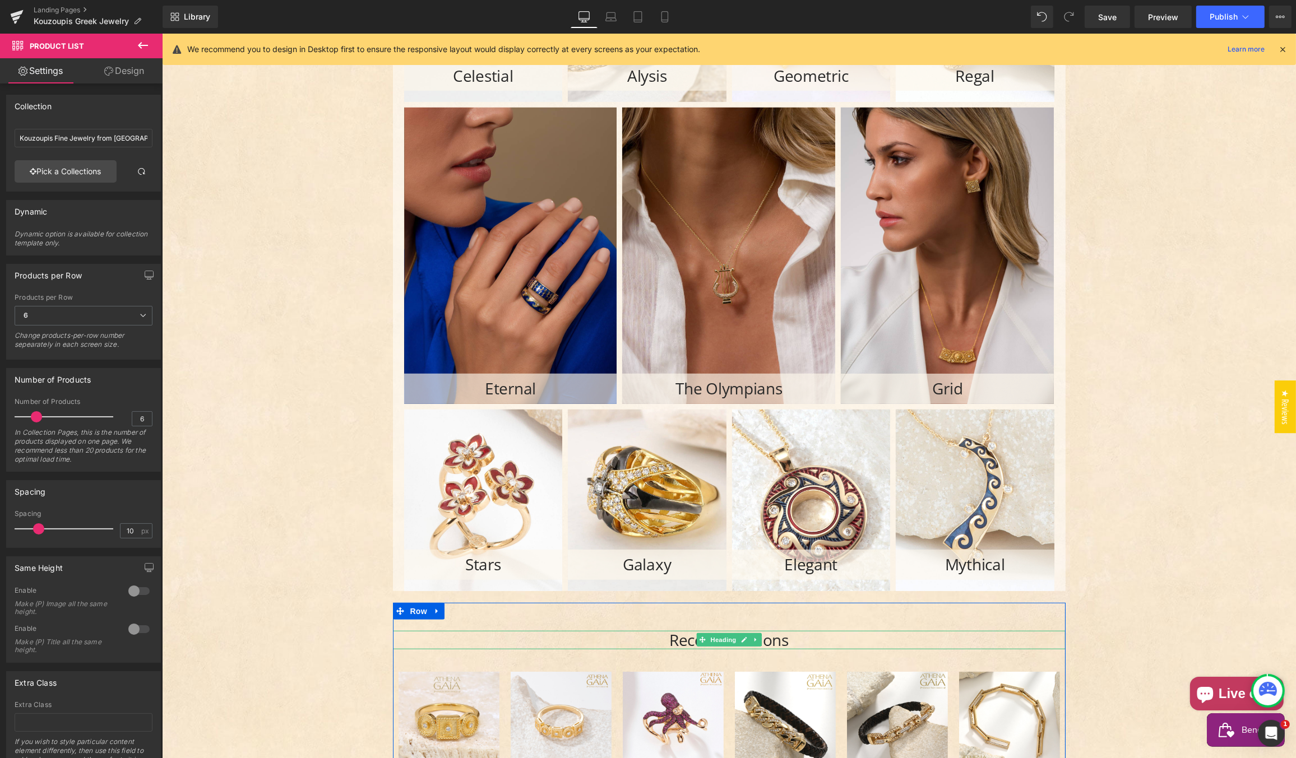
click at [667, 641] on h2 "Recent additions" at bounding box center [728, 640] width 672 height 19
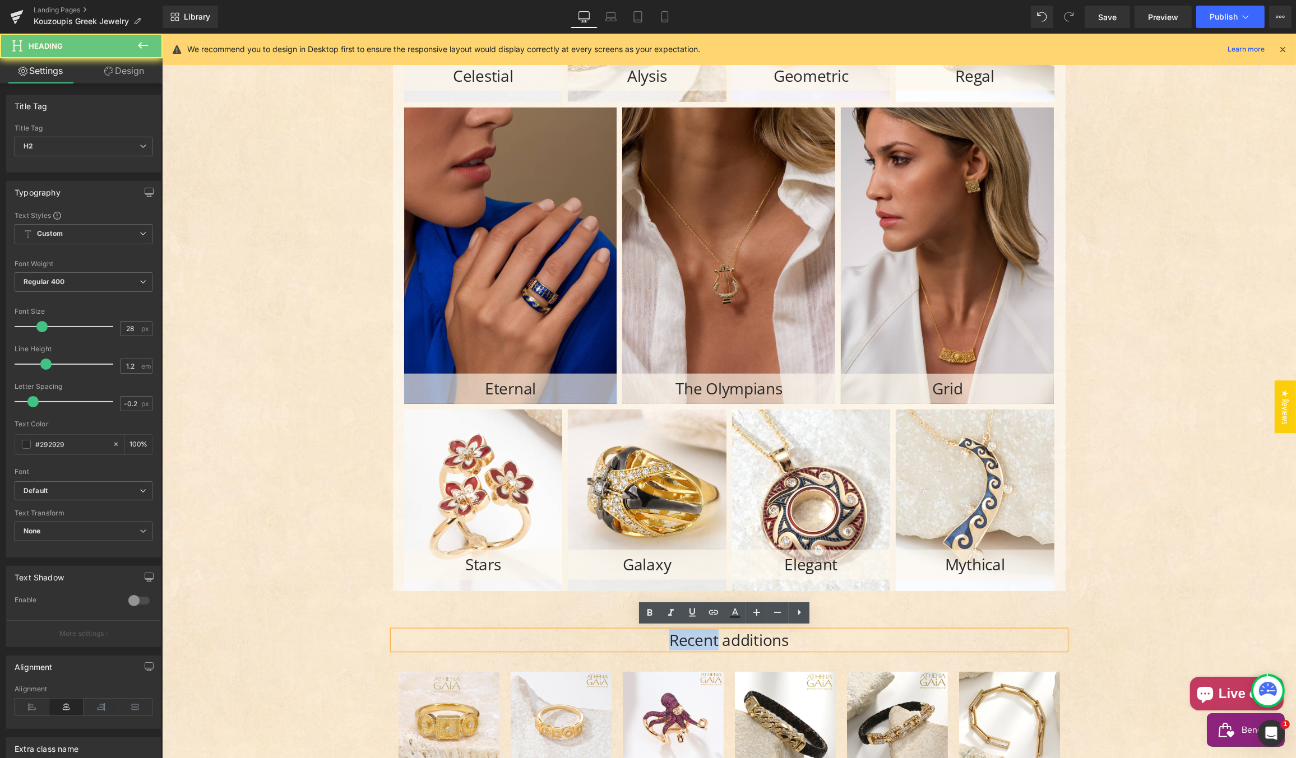
click at [667, 641] on h2 "Recent additions" at bounding box center [728, 640] width 672 height 19
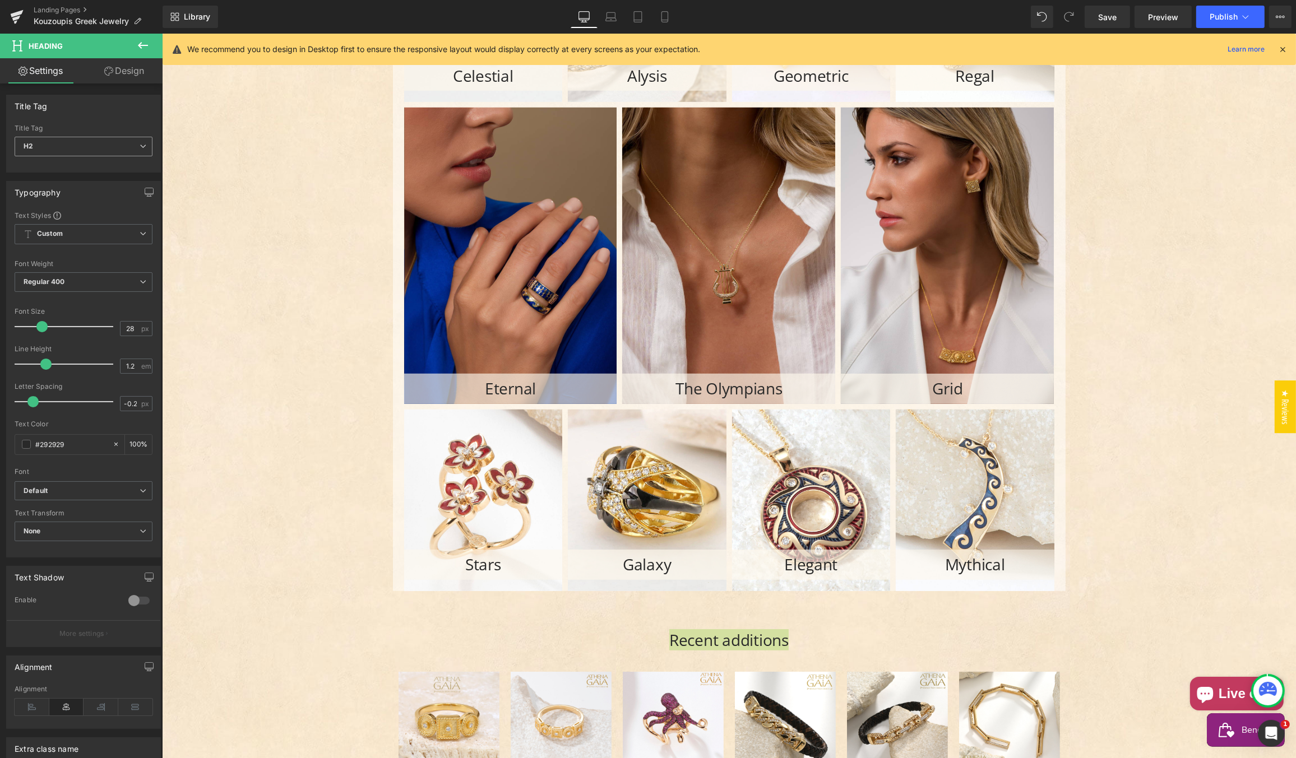
click at [64, 142] on span "H2" at bounding box center [84, 147] width 138 height 20
click at [101, 116] on div "Title Tag H1 H2 H3 H4 H5 H6 Title Tag H2 H1 H2 H3 H4 H5 H6" at bounding box center [81, 134] width 150 height 78
click at [55, 487] on b "Default" at bounding box center [82, 491] width 116 height 10
click at [64, 544] on p "open sans condensed" at bounding box center [71, 548] width 68 height 8
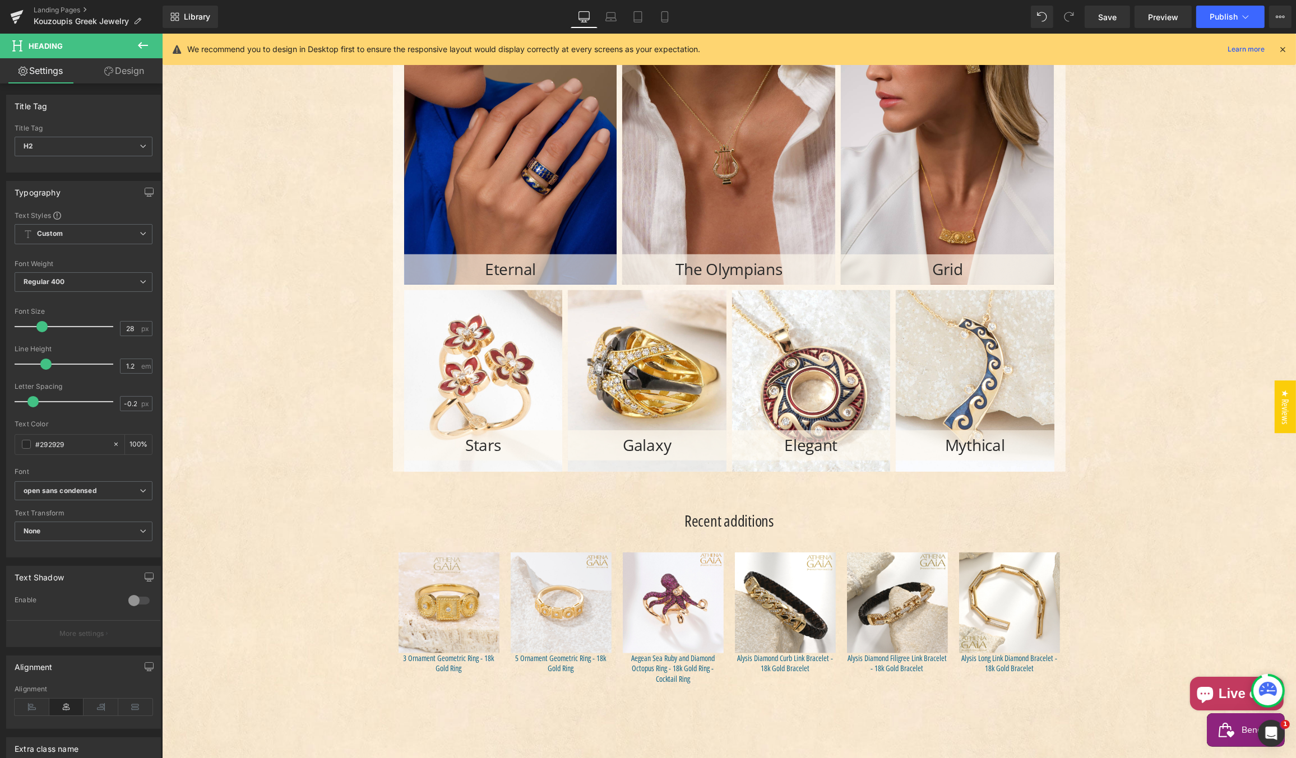
scroll to position [1099, 0]
drag, startPoint x: 132, startPoint y: 328, endPoint x: 116, endPoint y: 326, distance: 15.8
click at [115, 325] on div "Font Size 28 px" at bounding box center [84, 327] width 138 height 38
type input "32"
click at [104, 308] on div "Font Size" at bounding box center [84, 312] width 138 height 8
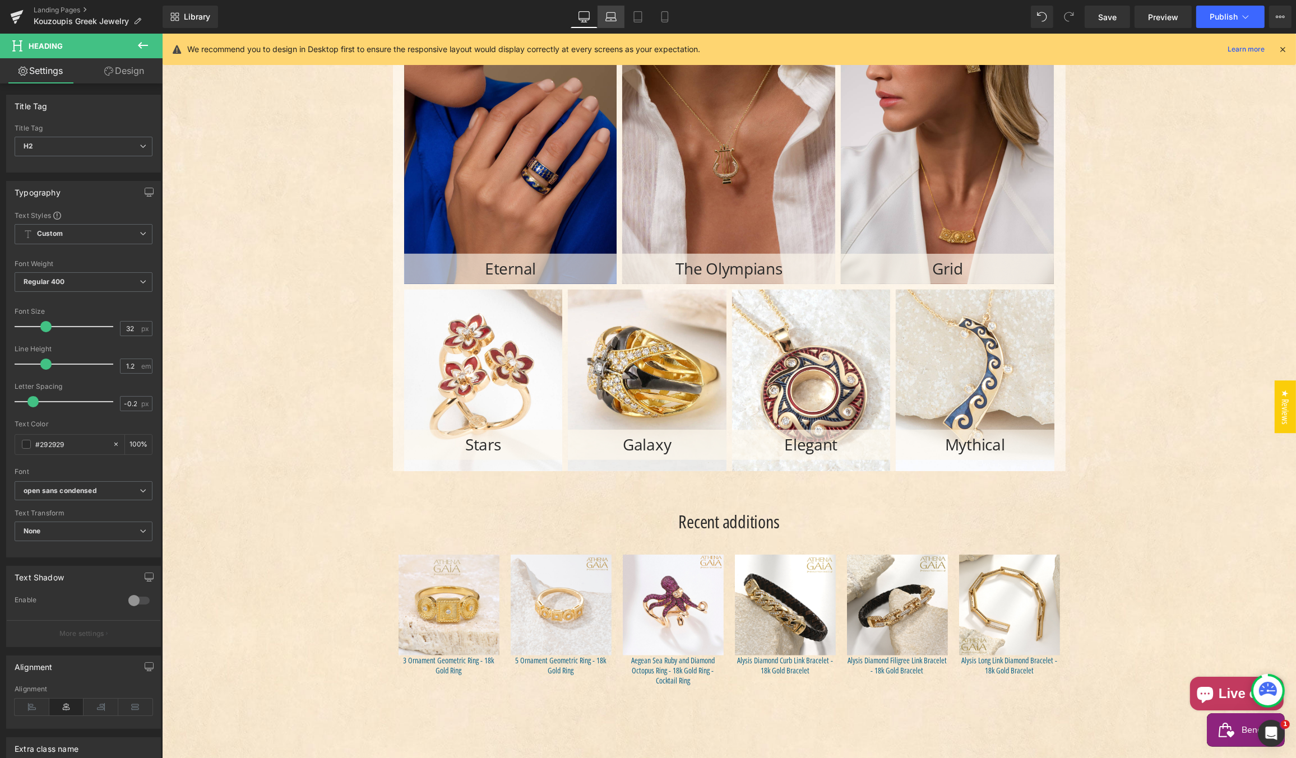
click at [609, 18] on icon at bounding box center [610, 16] width 11 height 11
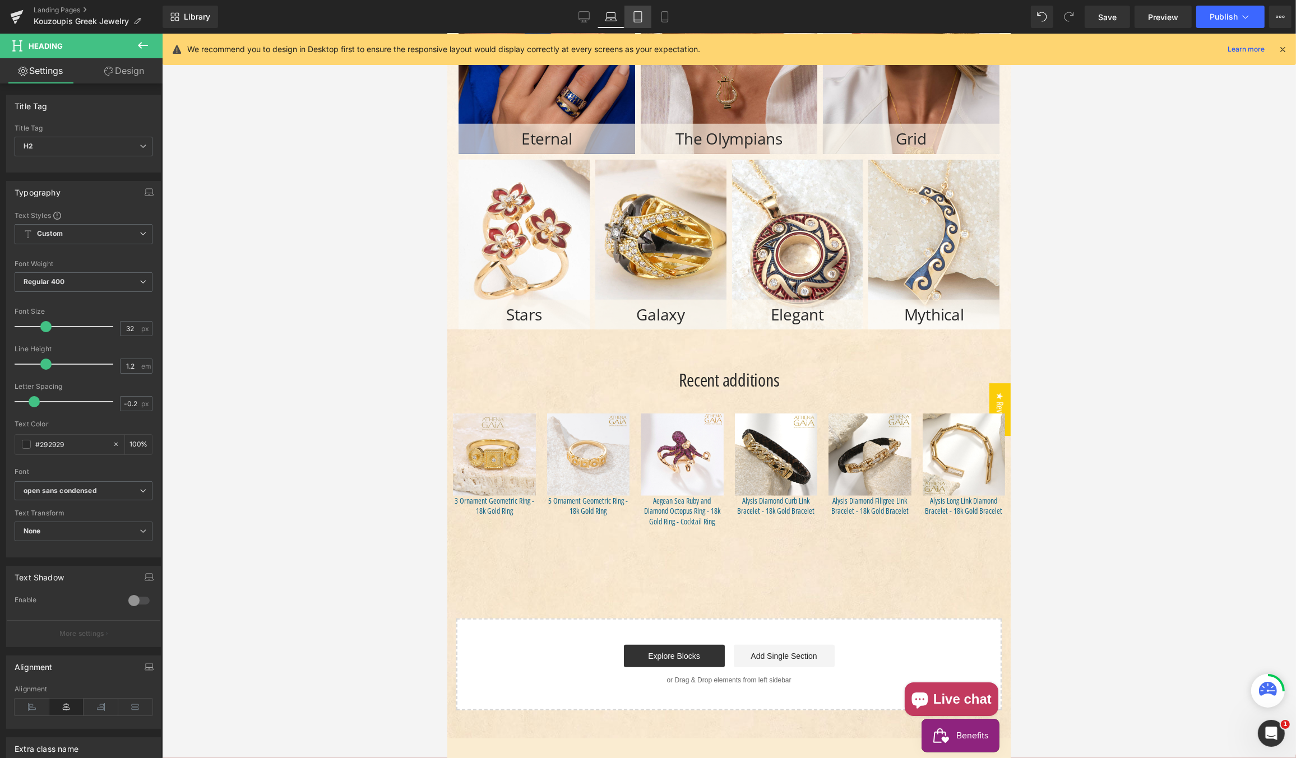
scroll to position [1002, 0]
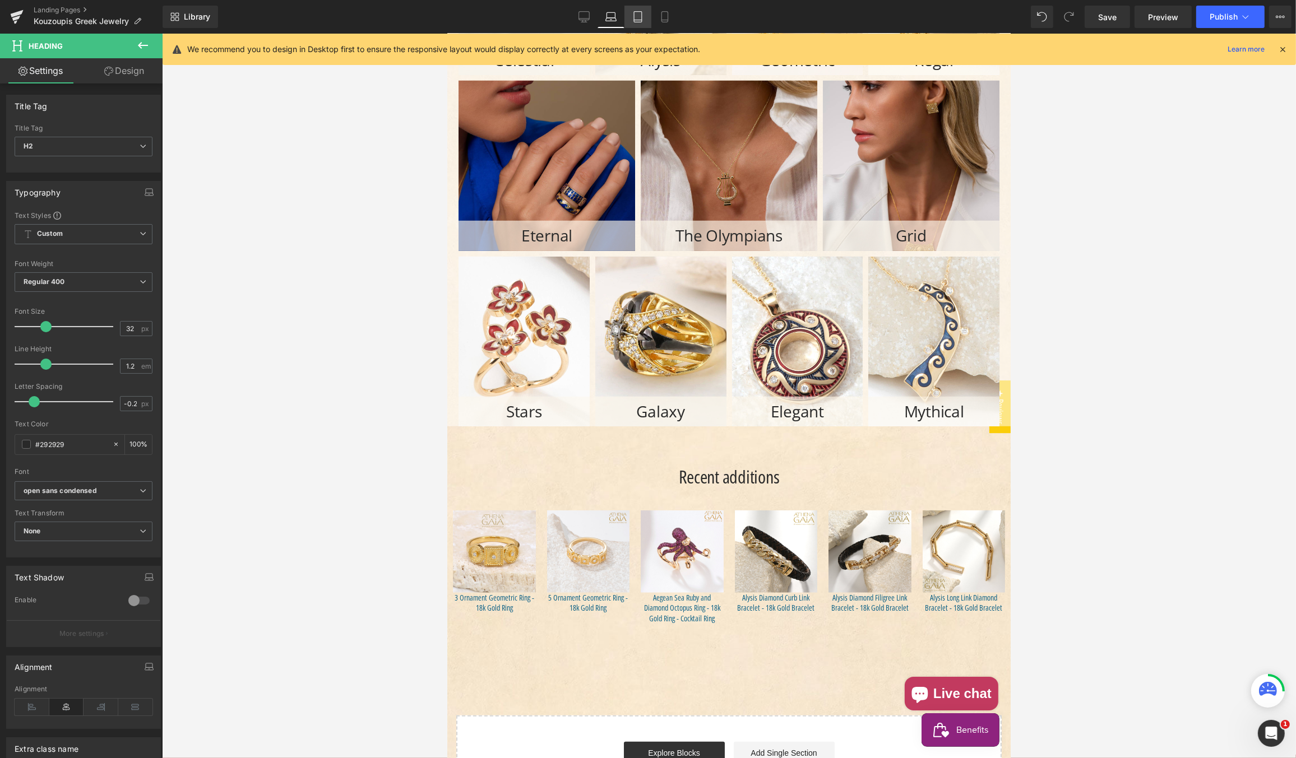
click at [626, 10] on link "Tablet" at bounding box center [637, 17] width 27 height 22
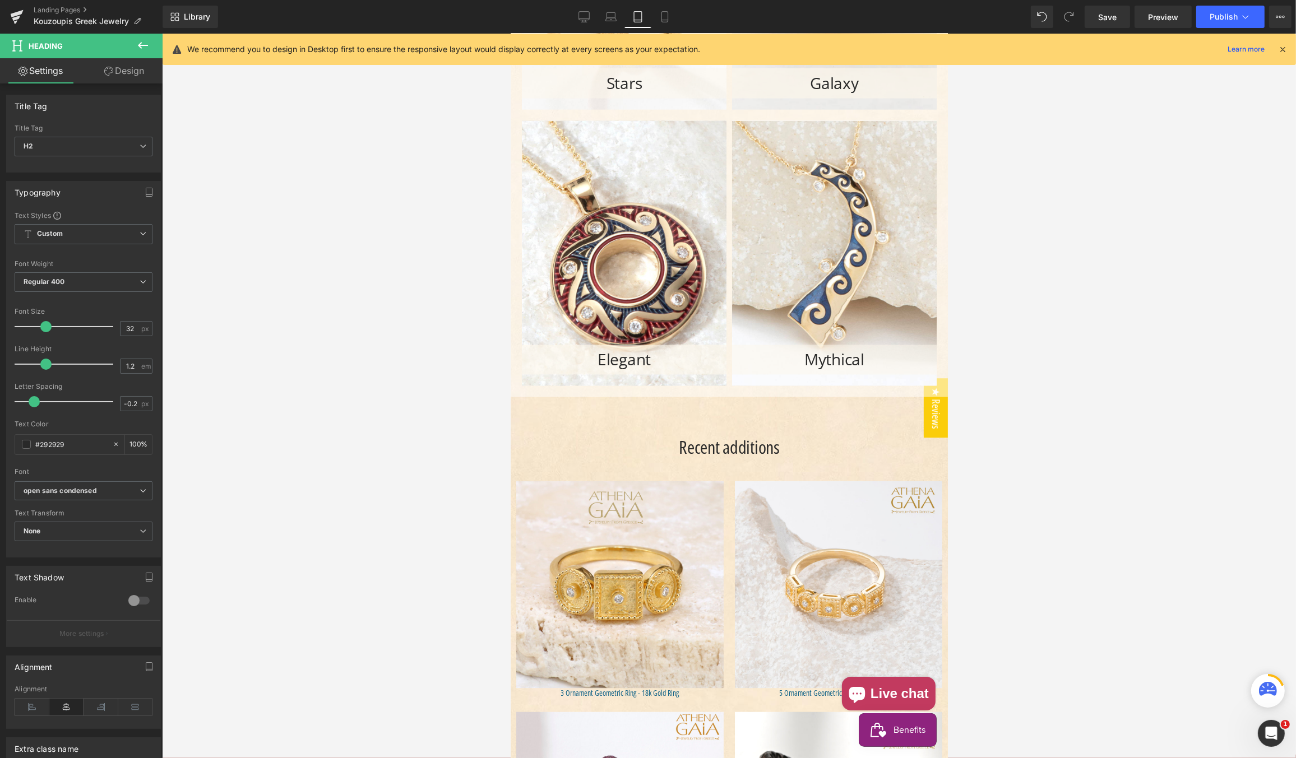
scroll to position [2692, 0]
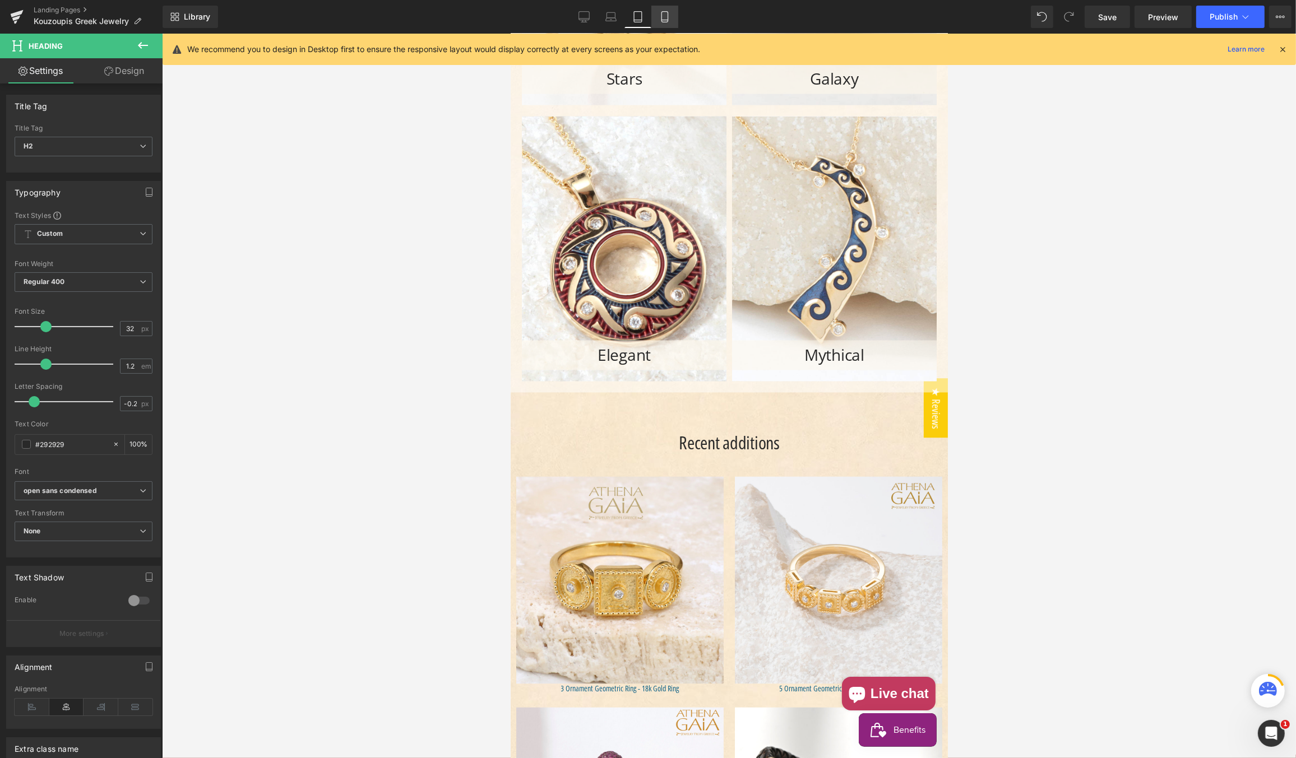
click at [663, 17] on icon at bounding box center [664, 16] width 11 height 11
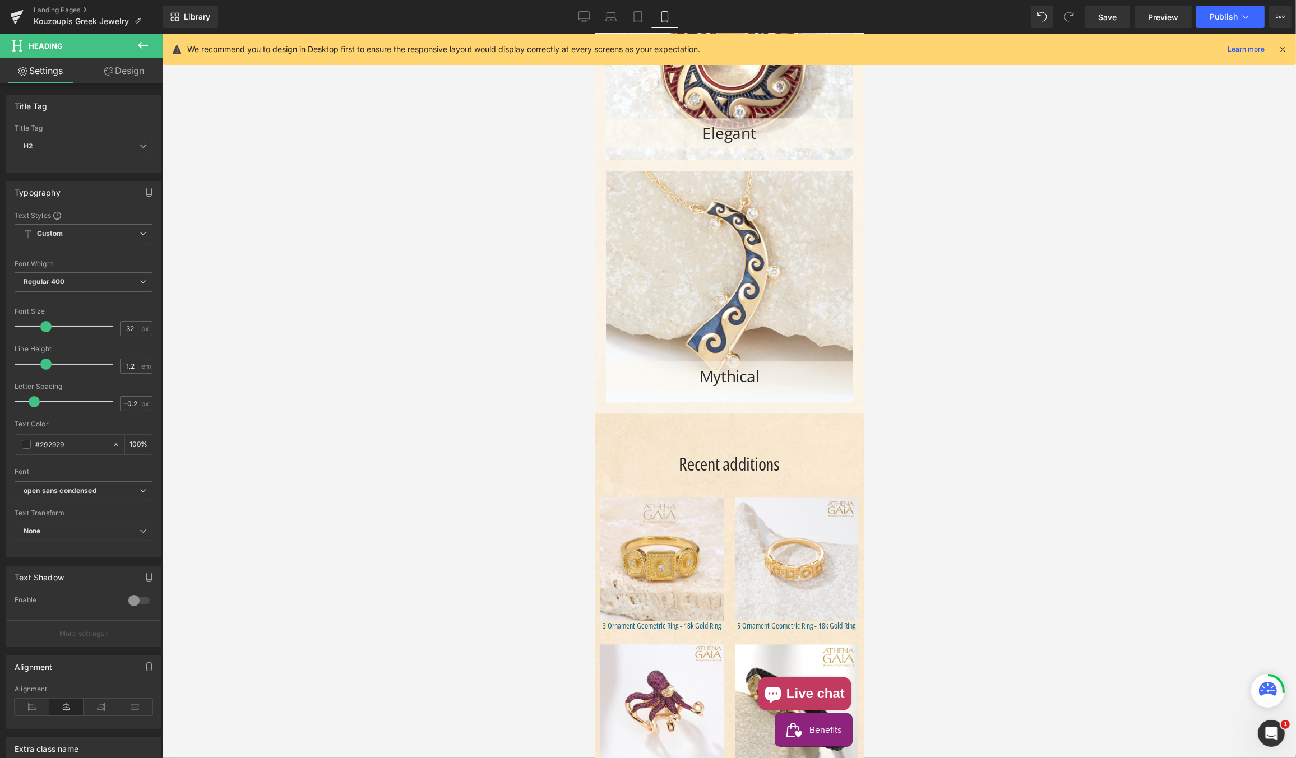
scroll to position [4150, 0]
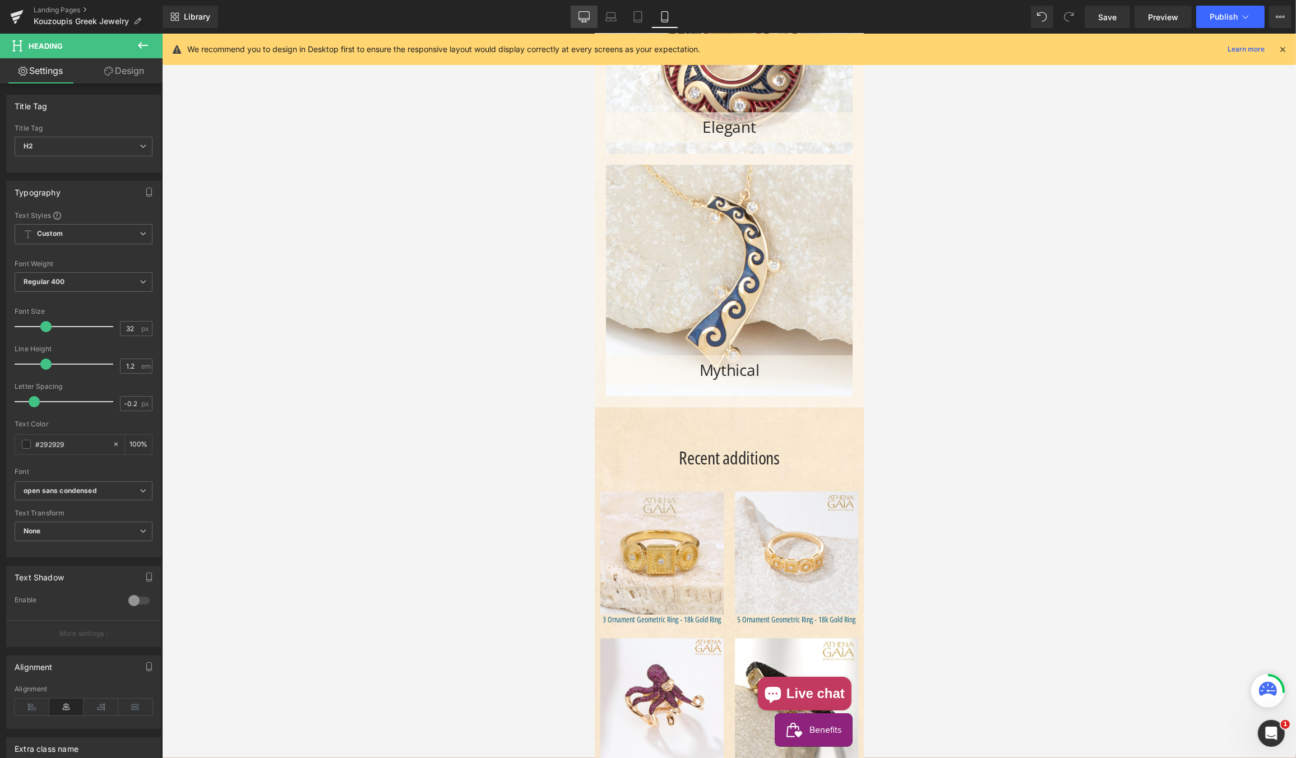
click at [584, 16] on icon at bounding box center [583, 16] width 11 height 11
type input "100"
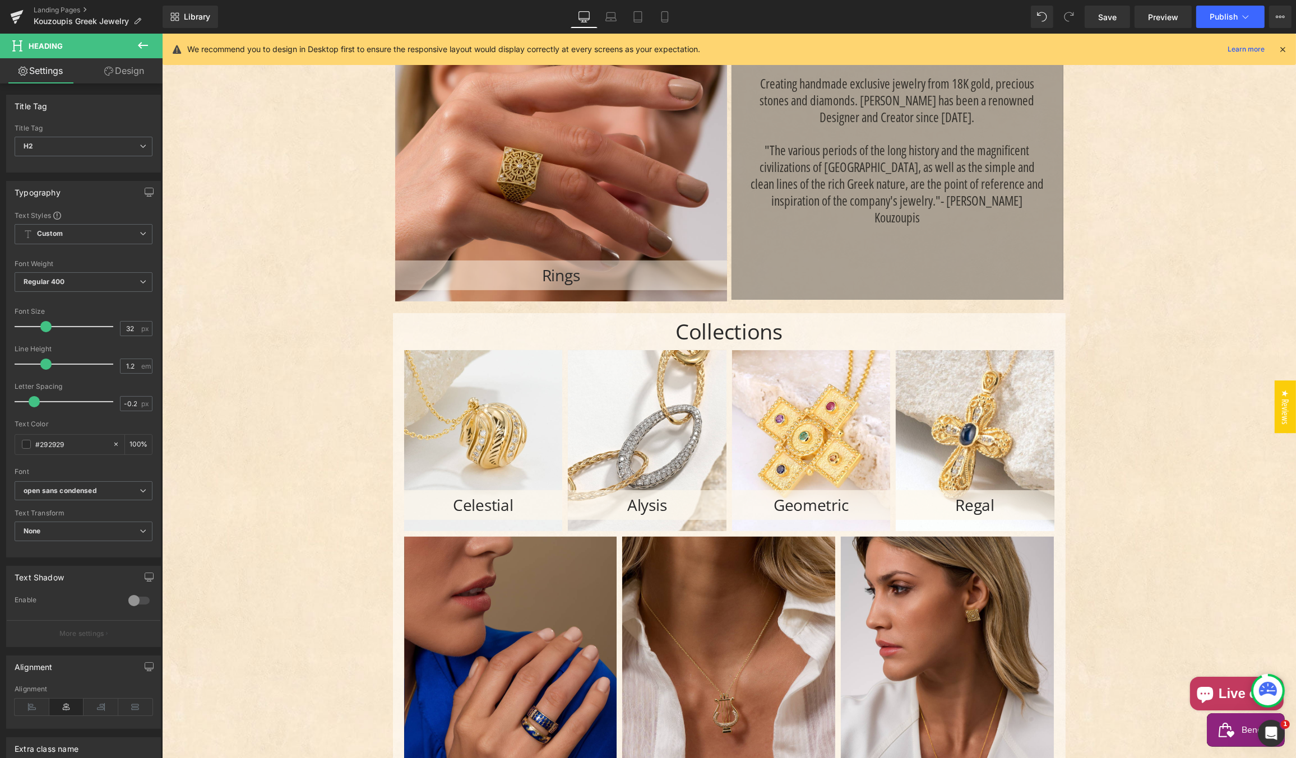
scroll to position [531, 0]
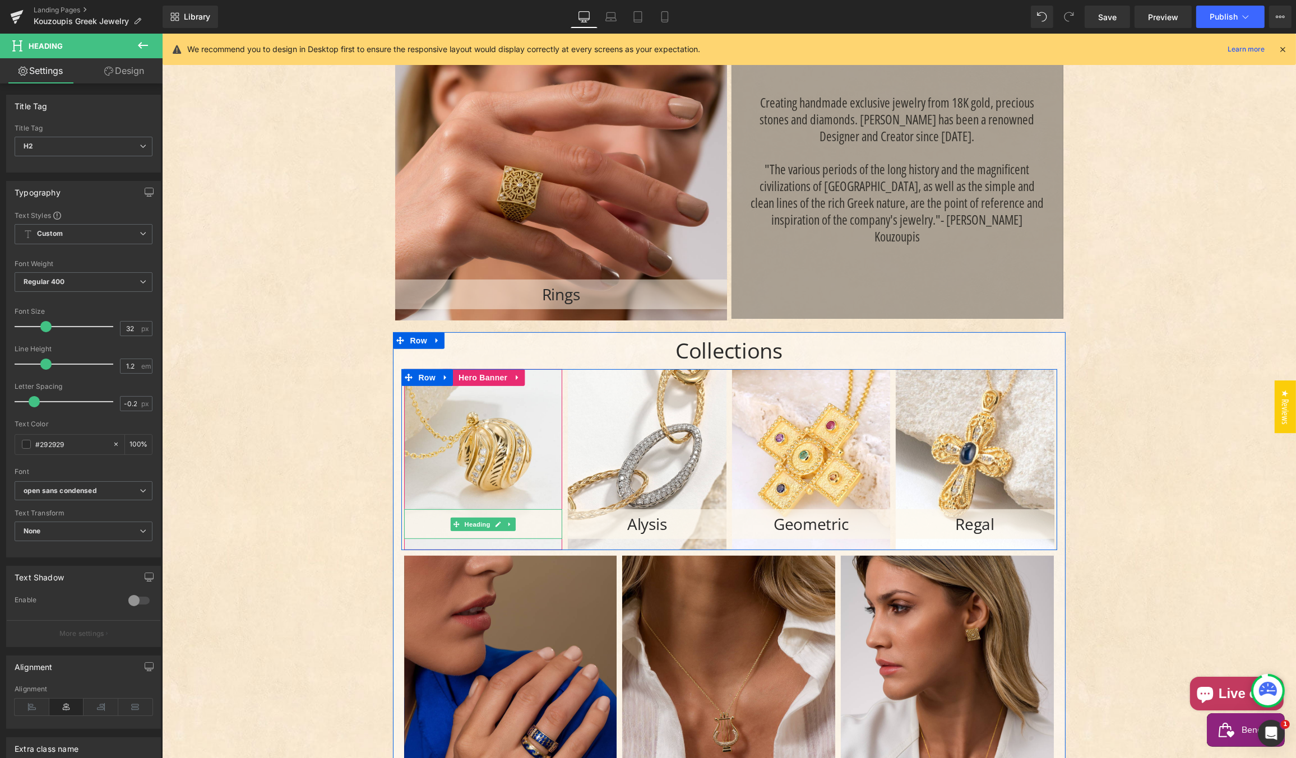
click at [430, 522] on h2 "Celestial" at bounding box center [482, 524] width 159 height 19
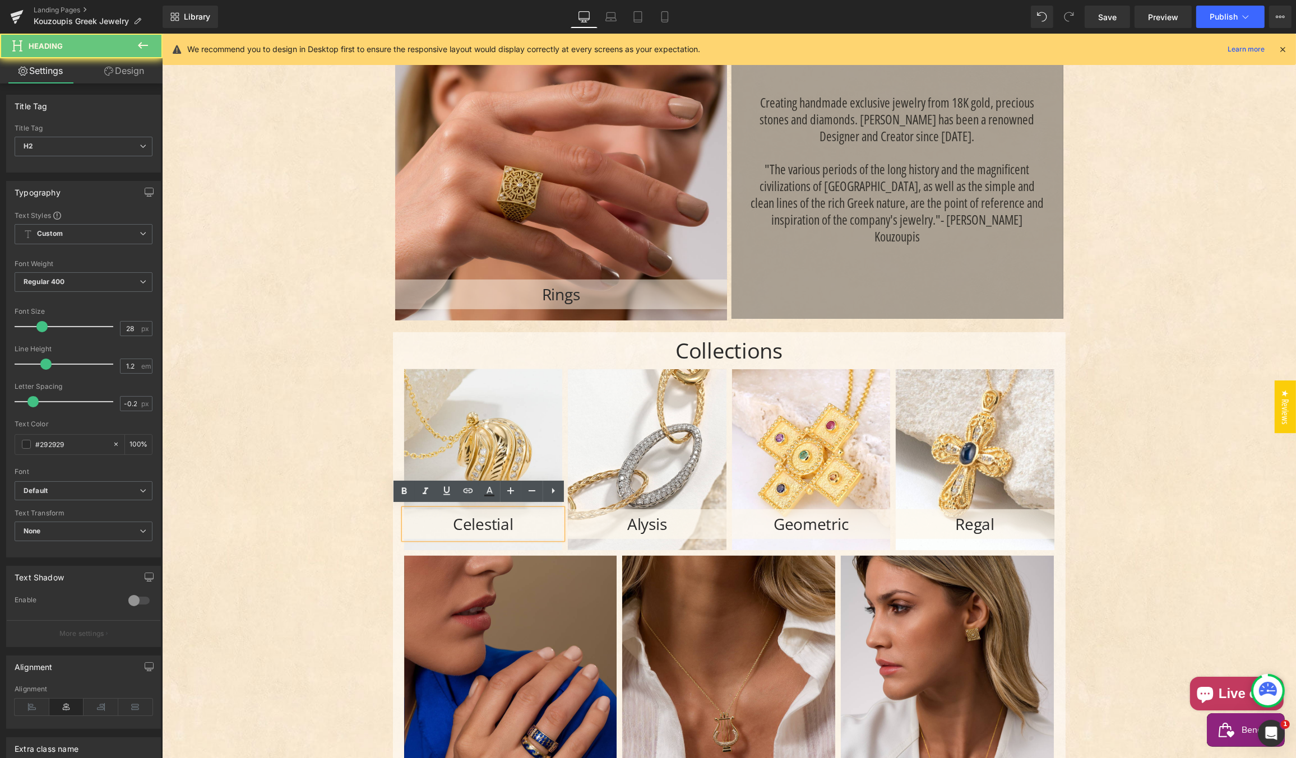
click at [430, 522] on h2 "Celestial" at bounding box center [482, 524] width 159 height 19
click at [310, 344] on div "Kouzoupis Greek Jewelry Heading The Style Keepers Heading Hero Banner Creating …" at bounding box center [728, 537] width 1134 height 1800
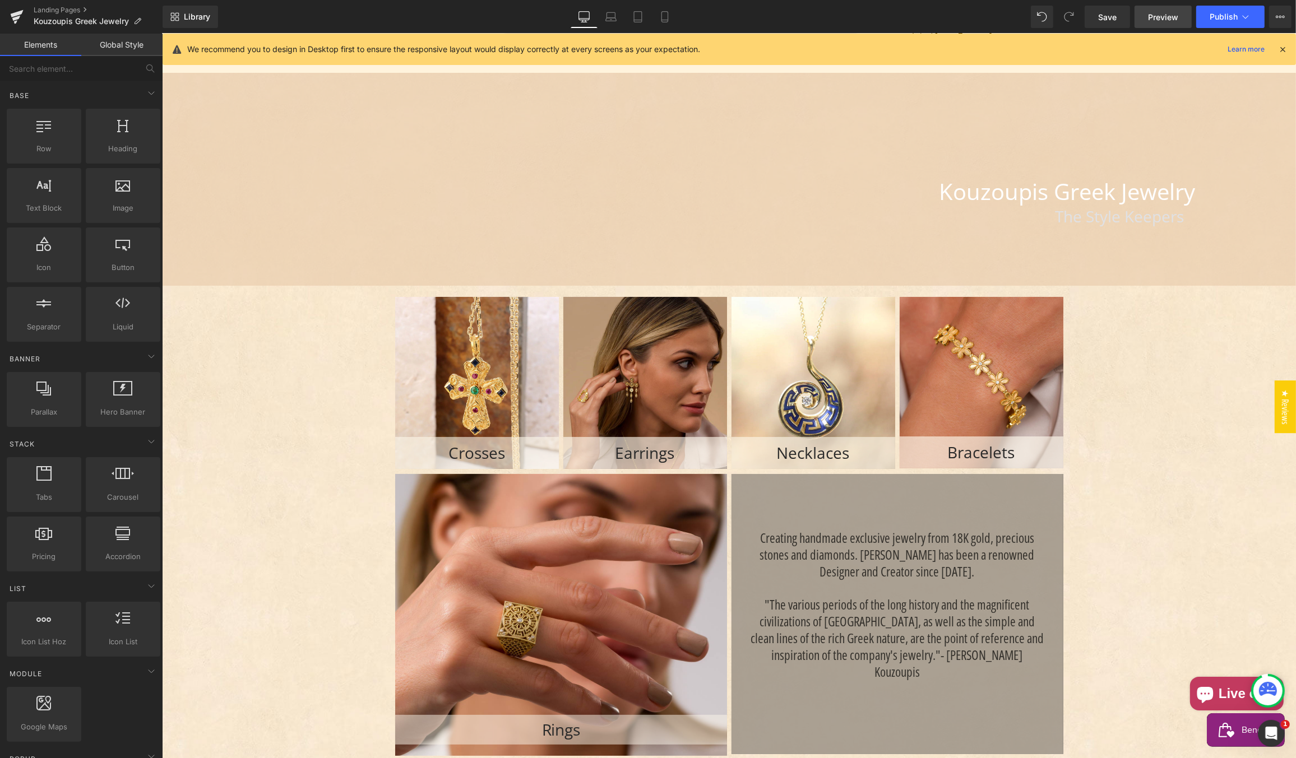
scroll to position [94, 0]
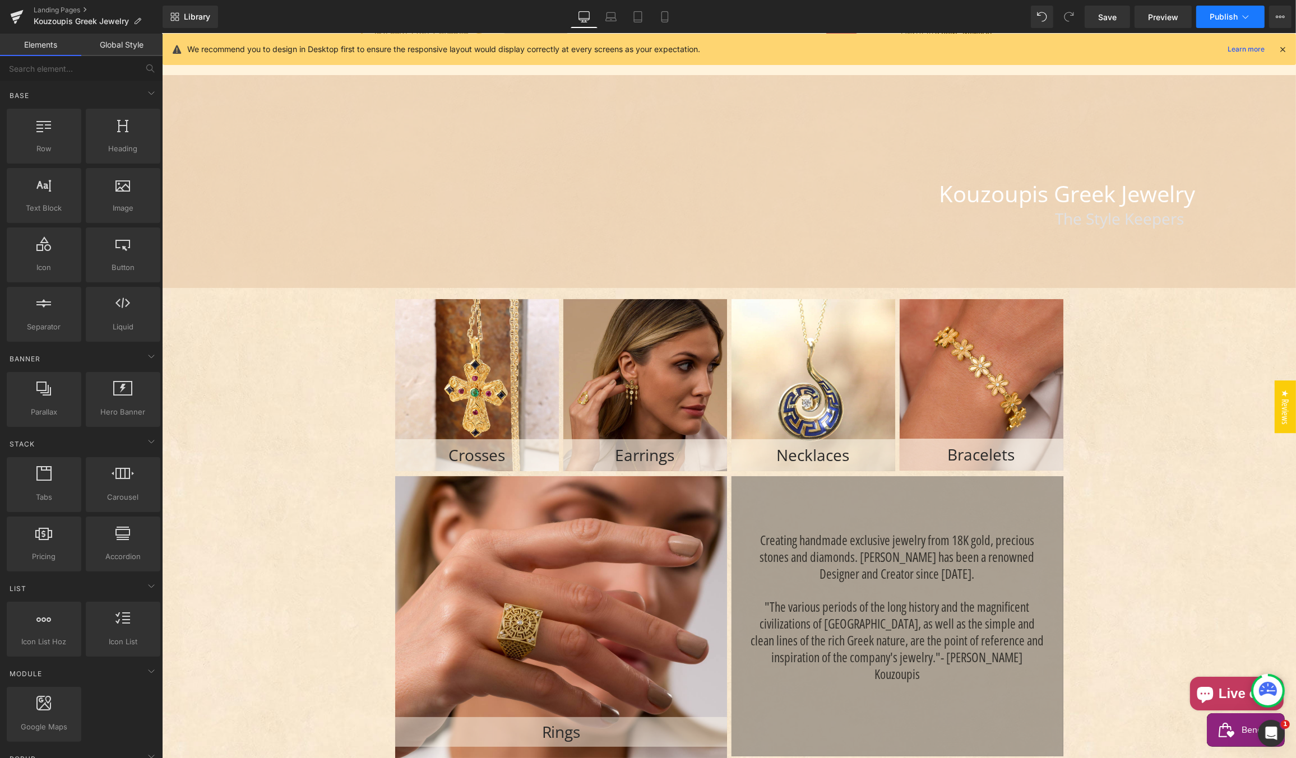
click at [1219, 14] on span "Publish" at bounding box center [1223, 16] width 28 height 9
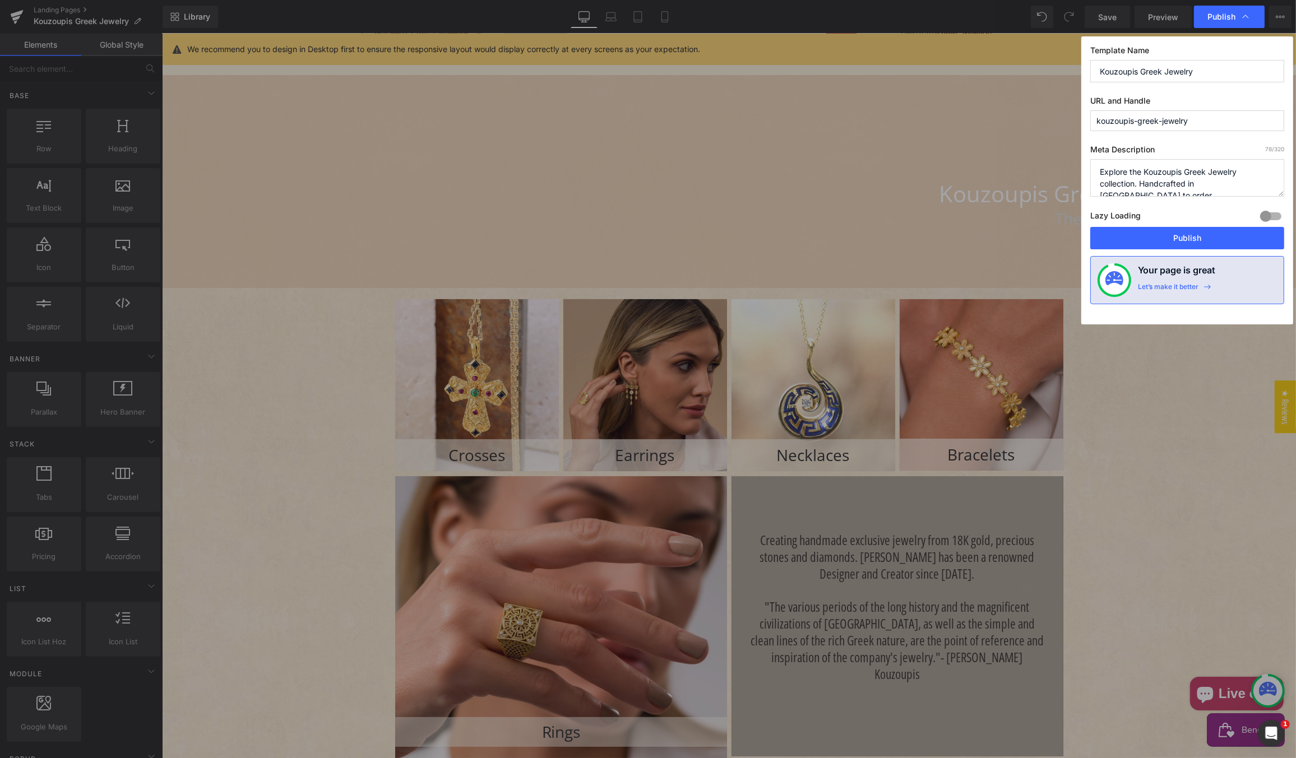
drag, startPoint x: 1183, startPoint y: 237, endPoint x: 858, endPoint y: 12, distance: 395.9
click at [1183, 237] on button "Publish" at bounding box center [1187, 238] width 194 height 22
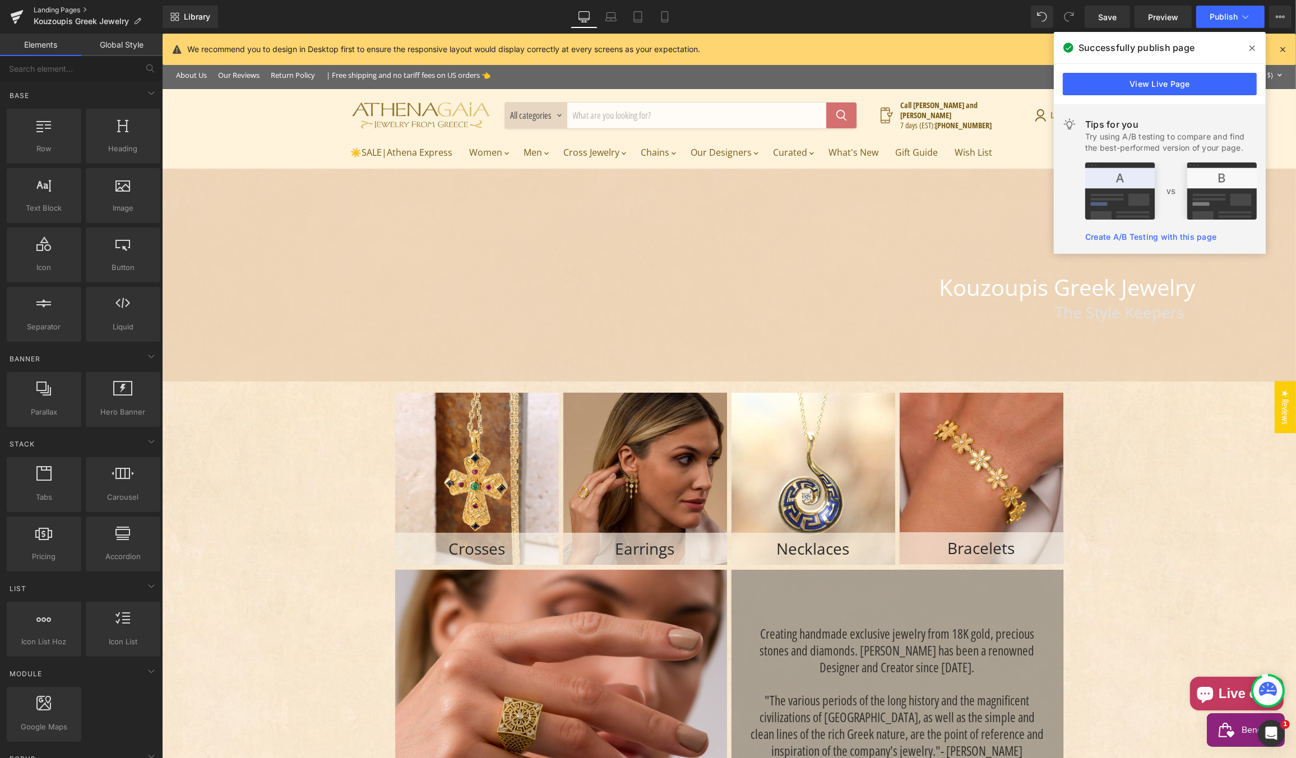
click at [55, 9] on link "Landing Pages" at bounding box center [98, 10] width 129 height 9
